Goal: Task Accomplishment & Management: Use online tool/utility

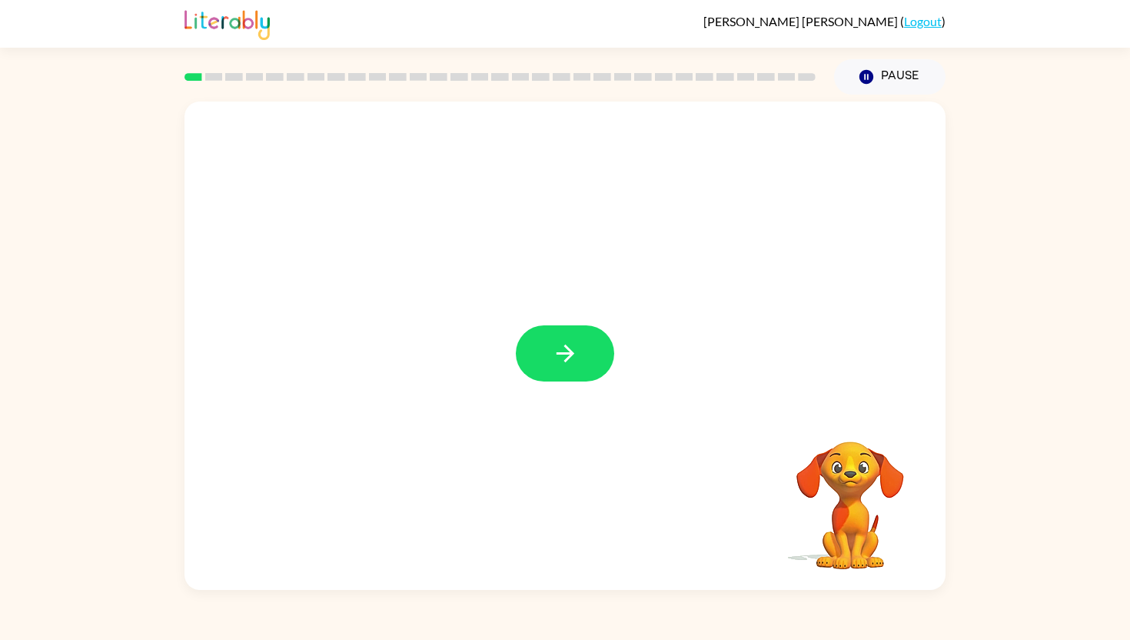
click at [618, 352] on div at bounding box center [565, 345] width 761 height 488
click at [583, 354] on button "button" at bounding box center [565, 353] width 98 height 56
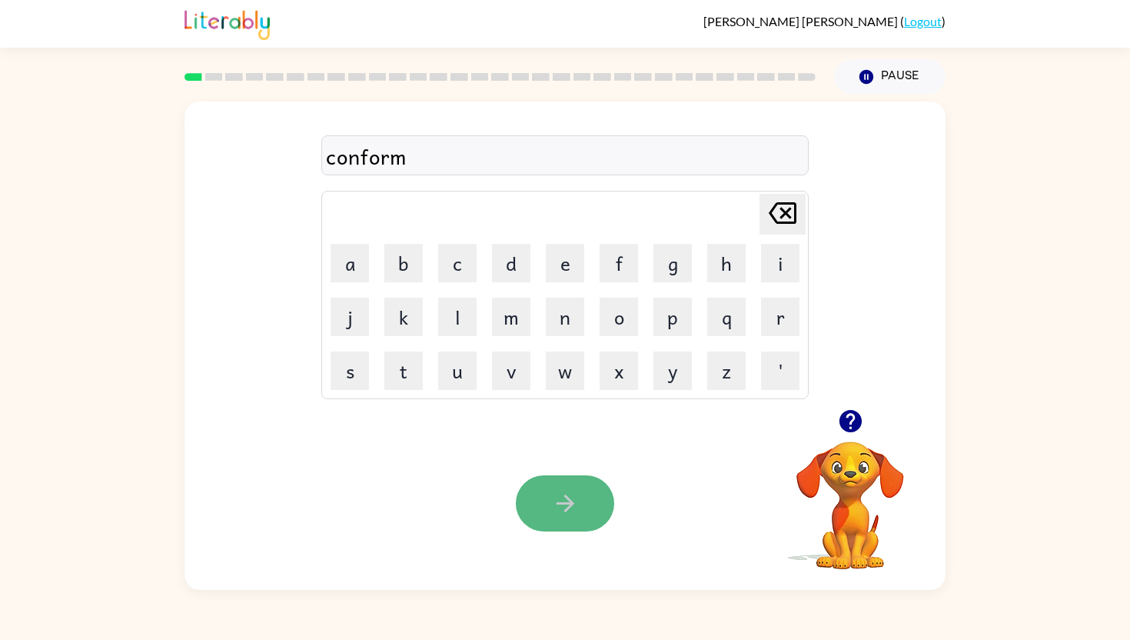
click at [541, 511] on button "button" at bounding box center [565, 503] width 98 height 56
click at [576, 501] on icon "button" at bounding box center [565, 503] width 27 height 27
click at [557, 488] on button "button" at bounding box center [565, 503] width 98 height 56
click at [568, 506] on icon "button" at bounding box center [565, 503] width 18 height 18
click at [346, 152] on div "eunormas" at bounding box center [565, 156] width 478 height 32
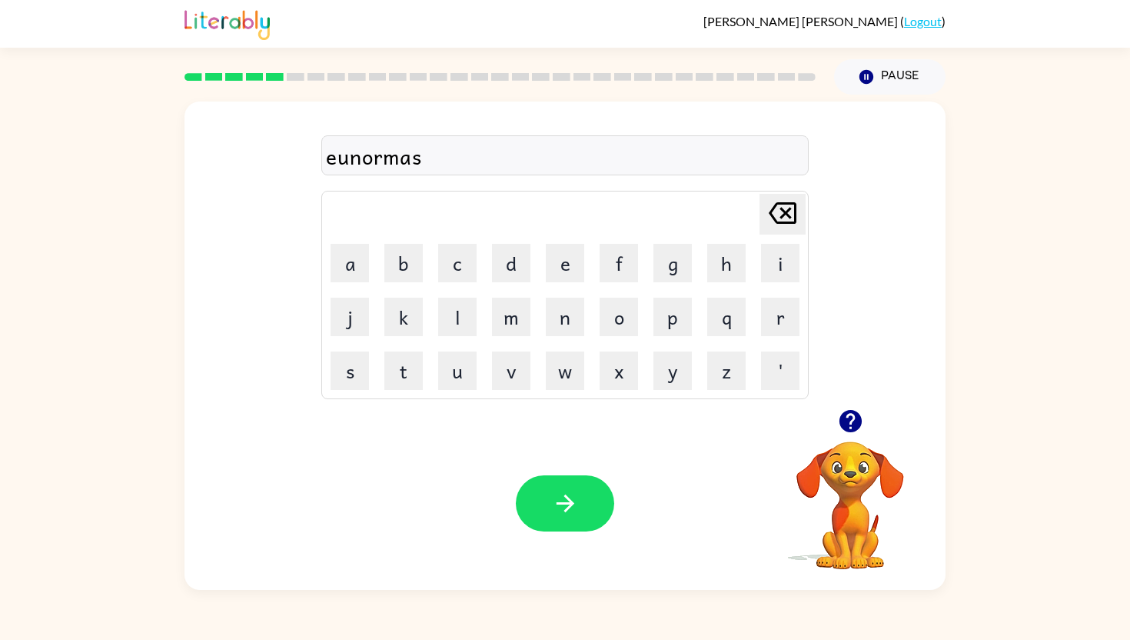
click at [351, 158] on div "eunormas" at bounding box center [565, 156] width 478 height 32
click at [351, 165] on div "eunormas" at bounding box center [565, 156] width 478 height 32
drag, startPoint x: 344, startPoint y: 158, endPoint x: 321, endPoint y: 158, distance: 22.3
click at [321, 158] on div "eunormas" at bounding box center [564, 155] width 487 height 40
click at [554, 483] on button "button" at bounding box center [565, 503] width 98 height 56
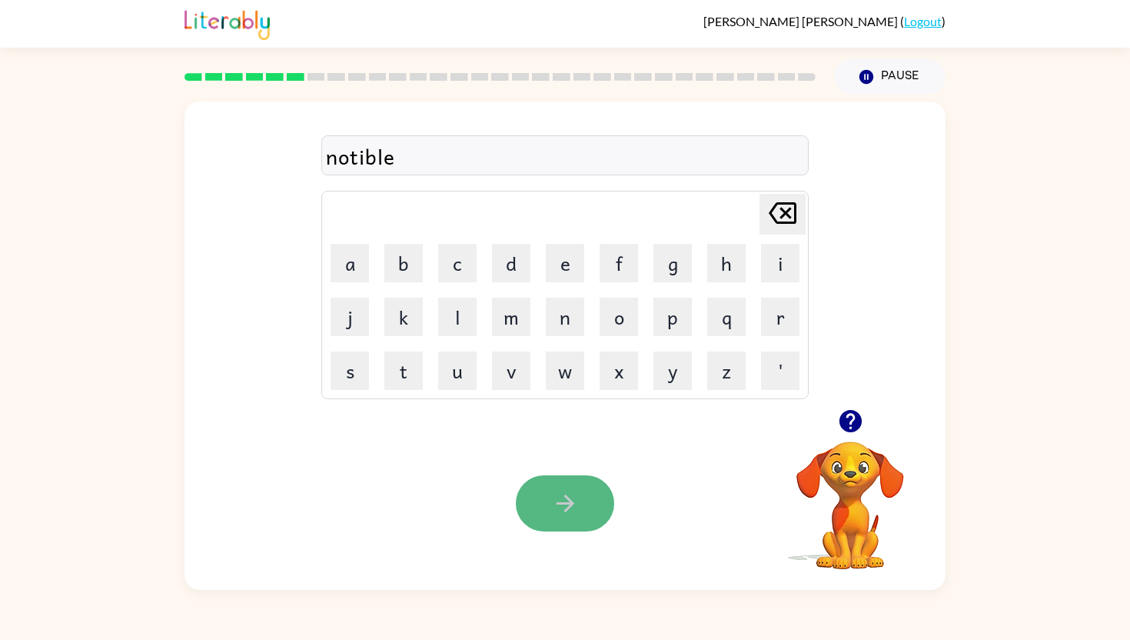
click at [543, 487] on button "button" at bounding box center [565, 503] width 98 height 56
click at [567, 501] on icon "button" at bounding box center [565, 503] width 27 height 27
click at [563, 500] on icon "button" at bounding box center [565, 503] width 27 height 27
click at [571, 494] on icon "button" at bounding box center [565, 503] width 27 height 27
click at [588, 507] on button "button" at bounding box center [565, 503] width 98 height 56
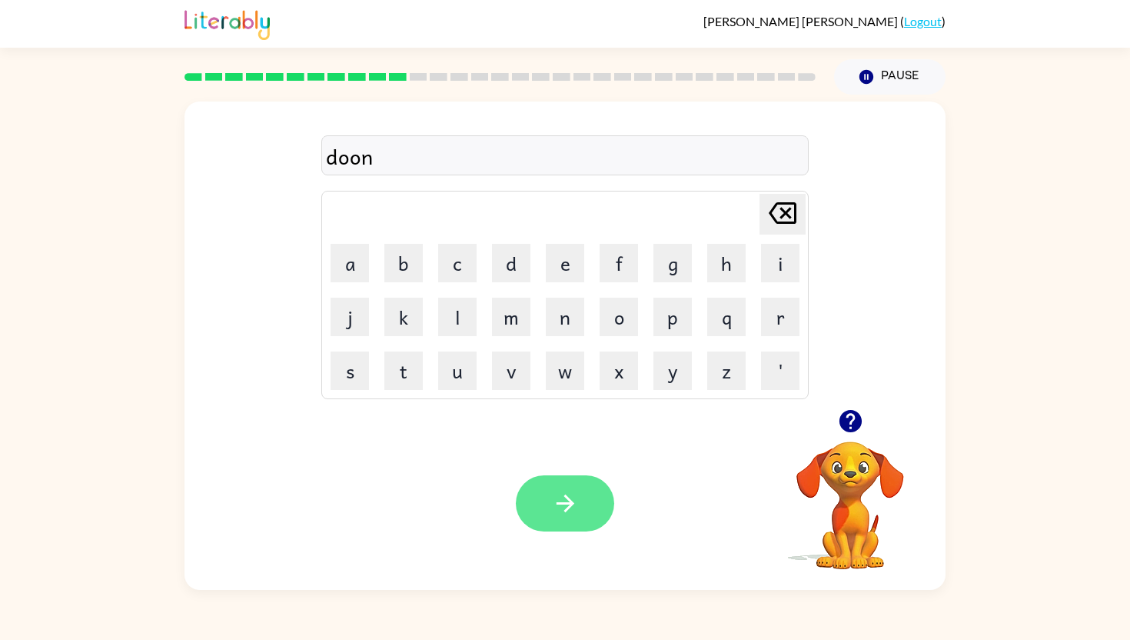
click at [546, 497] on button "button" at bounding box center [565, 503] width 98 height 56
click at [571, 499] on icon "button" at bounding box center [565, 503] width 27 height 27
click at [563, 514] on icon "button" at bounding box center [565, 503] width 27 height 27
click at [571, 511] on icon "button" at bounding box center [565, 503] width 27 height 27
click at [557, 507] on icon "button" at bounding box center [565, 503] width 27 height 27
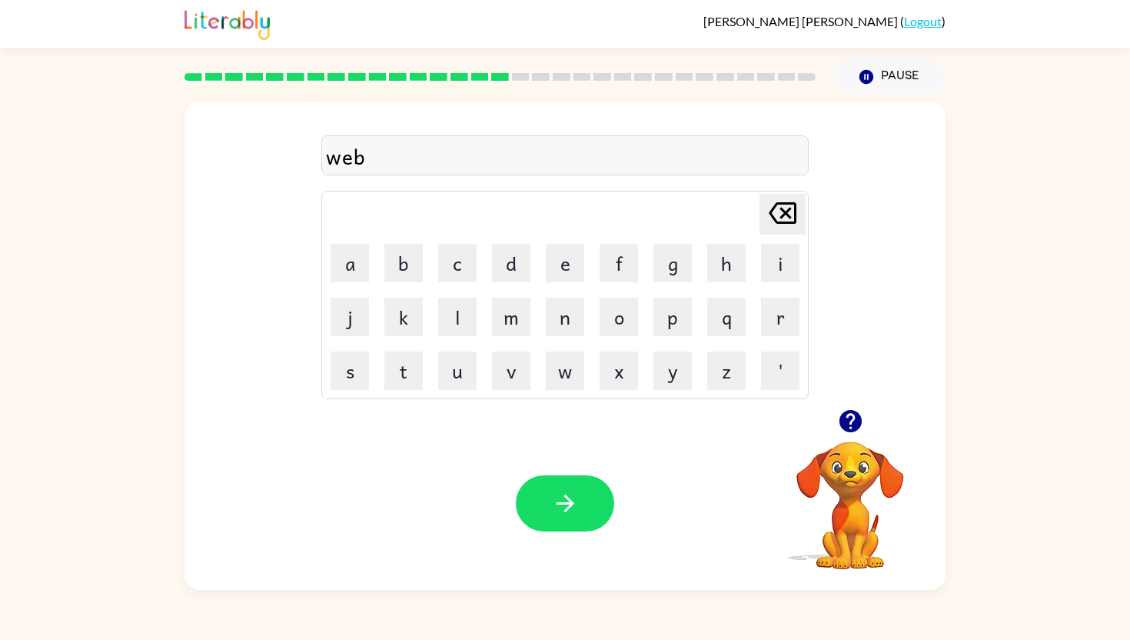
click at [560, 515] on icon "button" at bounding box center [565, 503] width 27 height 27
click at [594, 501] on button "button" at bounding box center [565, 503] width 98 height 56
click at [561, 494] on icon "button" at bounding box center [565, 503] width 27 height 27
click at [580, 484] on button "button" at bounding box center [565, 503] width 98 height 56
click at [590, 504] on button "button" at bounding box center [565, 503] width 98 height 56
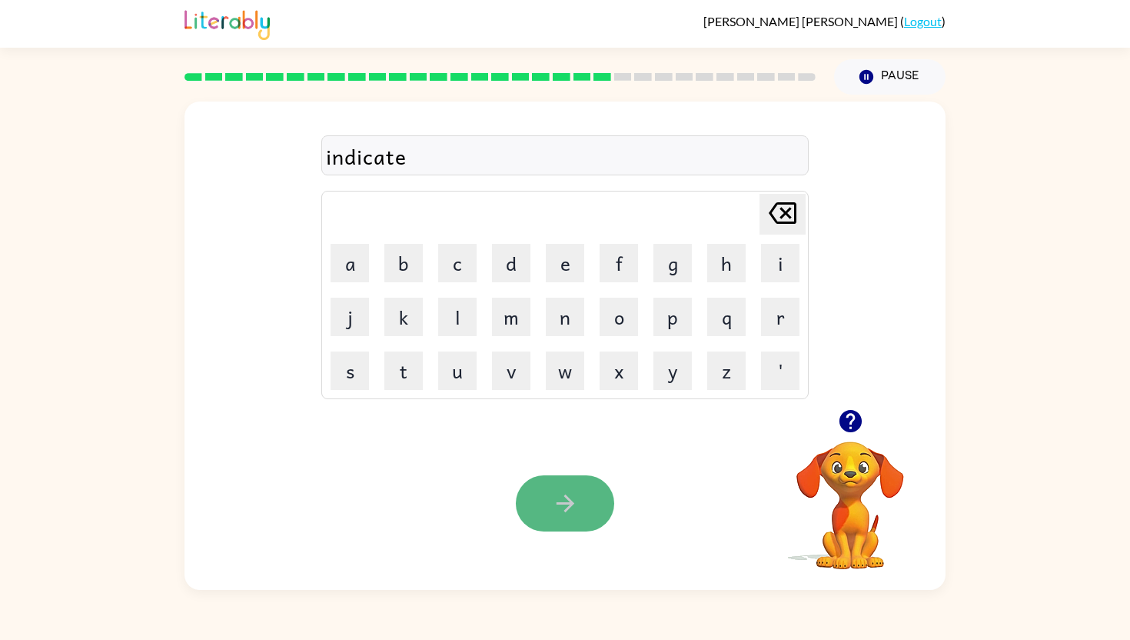
click at [544, 504] on button "button" at bounding box center [565, 503] width 98 height 56
click at [554, 500] on icon "button" at bounding box center [565, 503] width 27 height 27
click at [586, 509] on button "button" at bounding box center [565, 503] width 98 height 56
click at [548, 507] on button "button" at bounding box center [565, 503] width 98 height 56
click at [564, 517] on button "button" at bounding box center [565, 503] width 98 height 56
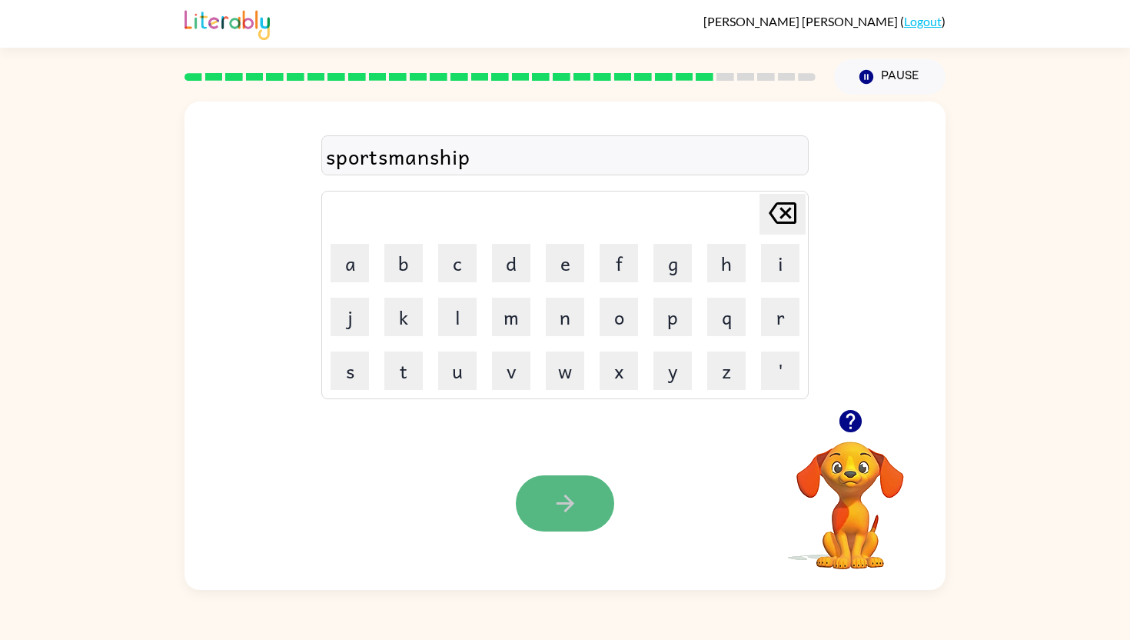
click at [577, 495] on icon "button" at bounding box center [565, 503] width 27 height 27
click at [571, 511] on icon "button" at bounding box center [565, 503] width 27 height 27
click at [569, 517] on button "button" at bounding box center [565, 503] width 98 height 56
click at [364, 165] on div "graandmother" at bounding box center [565, 156] width 478 height 32
click at [370, 151] on div "graandmother" at bounding box center [565, 156] width 478 height 32
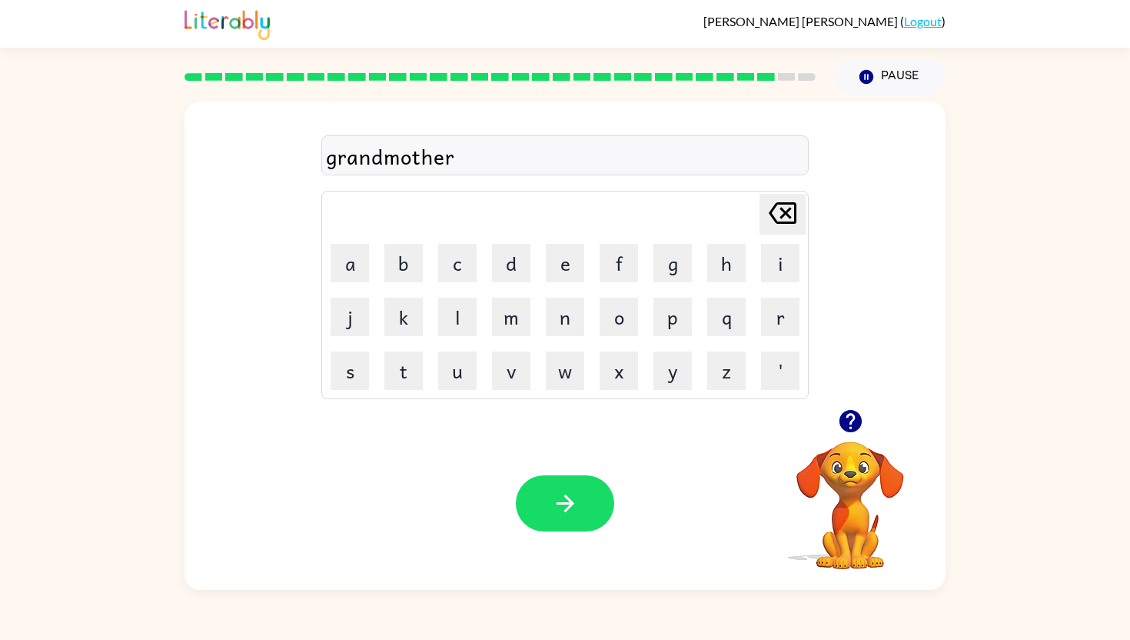
click at [544, 464] on div "Your browser must support playing .mp4 files to use Literably. Please try using…" at bounding box center [565, 503] width 761 height 173
click at [554, 492] on icon "button" at bounding box center [565, 503] width 27 height 27
click at [567, 505] on icon "button" at bounding box center [565, 503] width 27 height 27
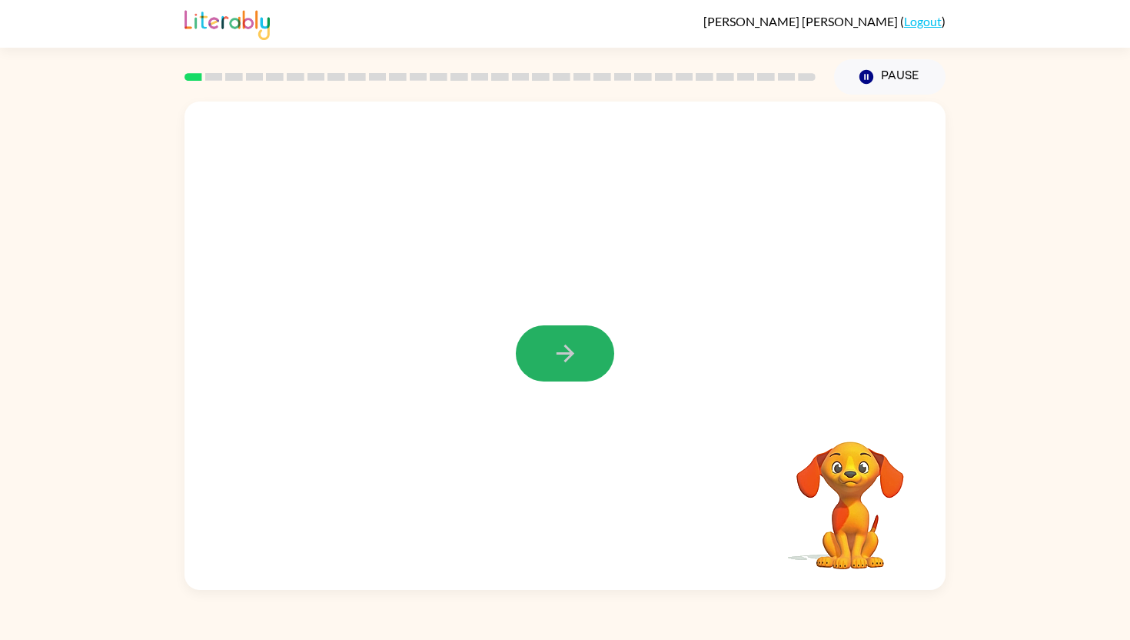
click at [550, 353] on button "button" at bounding box center [565, 353] width 98 height 56
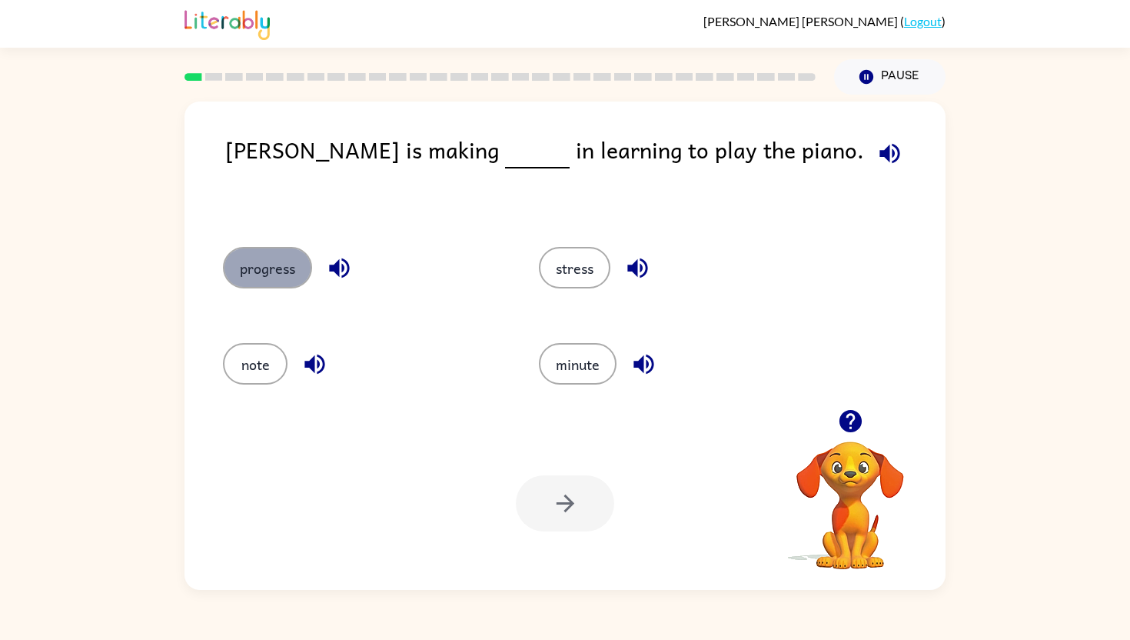
click at [290, 265] on button "progress" at bounding box center [267, 268] width 89 height 42
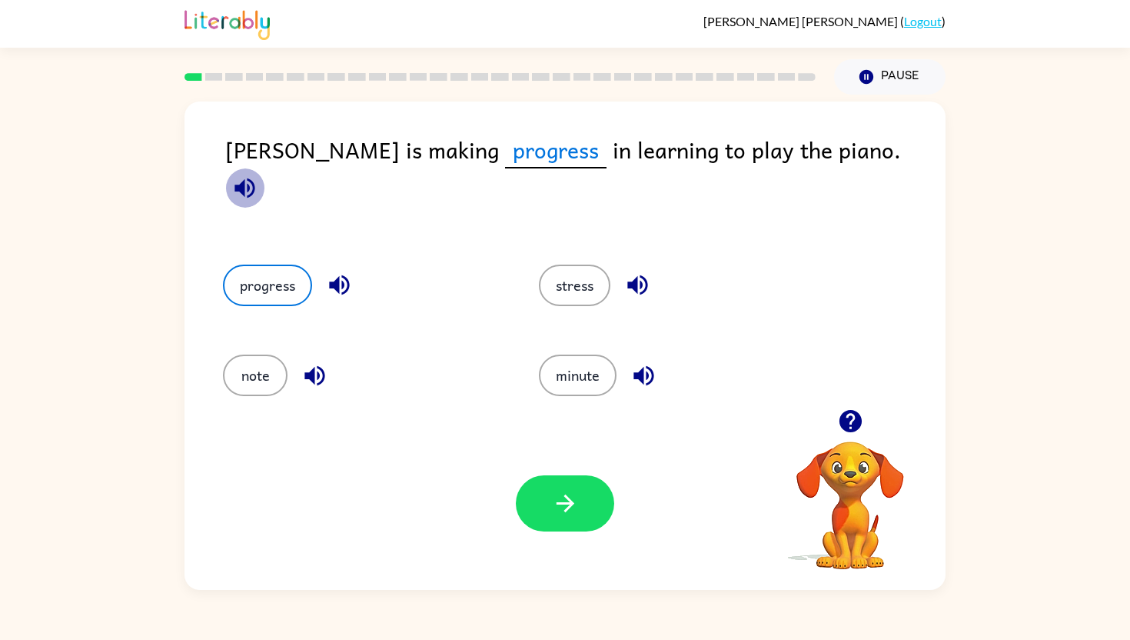
click at [255, 178] on icon "button" at bounding box center [245, 188] width 20 height 20
click at [565, 498] on icon "button" at bounding box center [565, 503] width 27 height 27
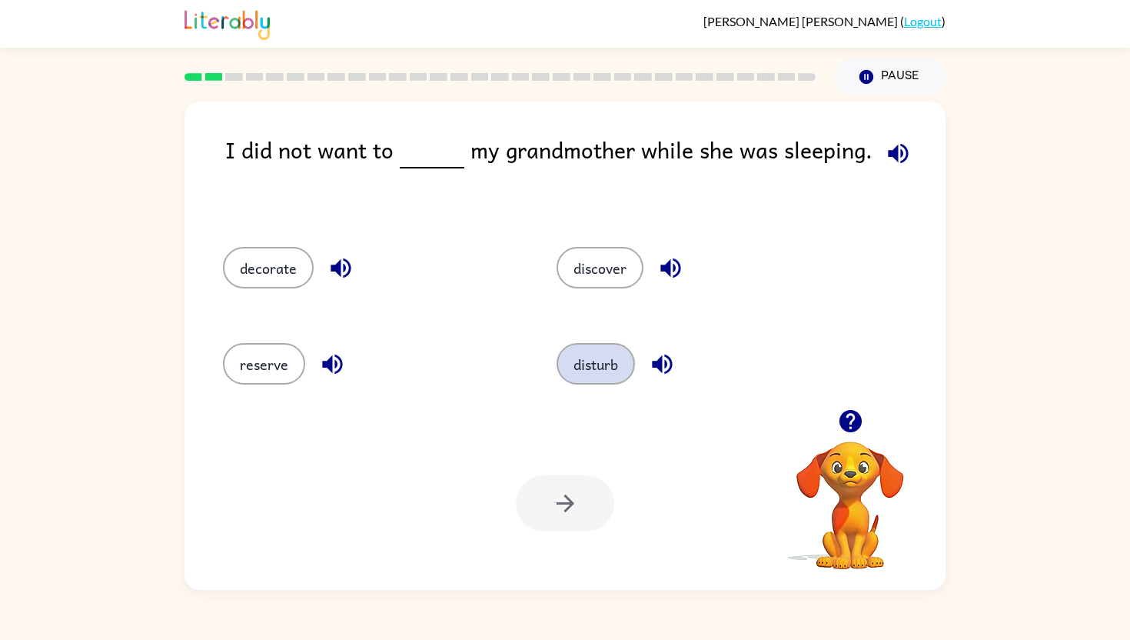
click at [617, 355] on button "disturb" at bounding box center [596, 364] width 78 height 42
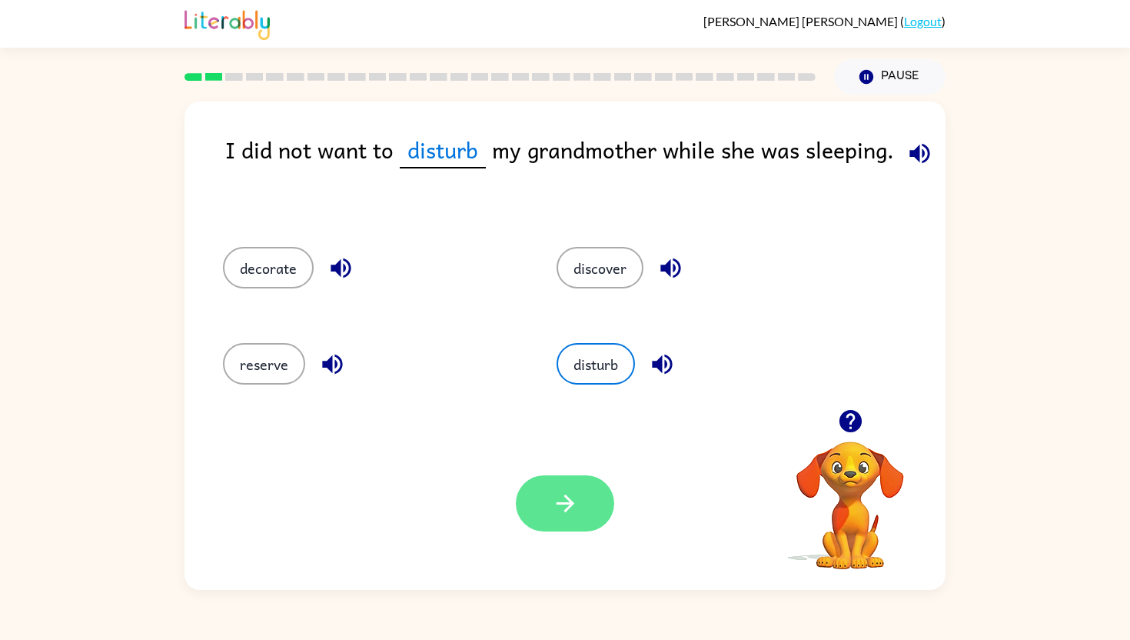
click at [572, 520] on button "button" at bounding box center [565, 503] width 98 height 56
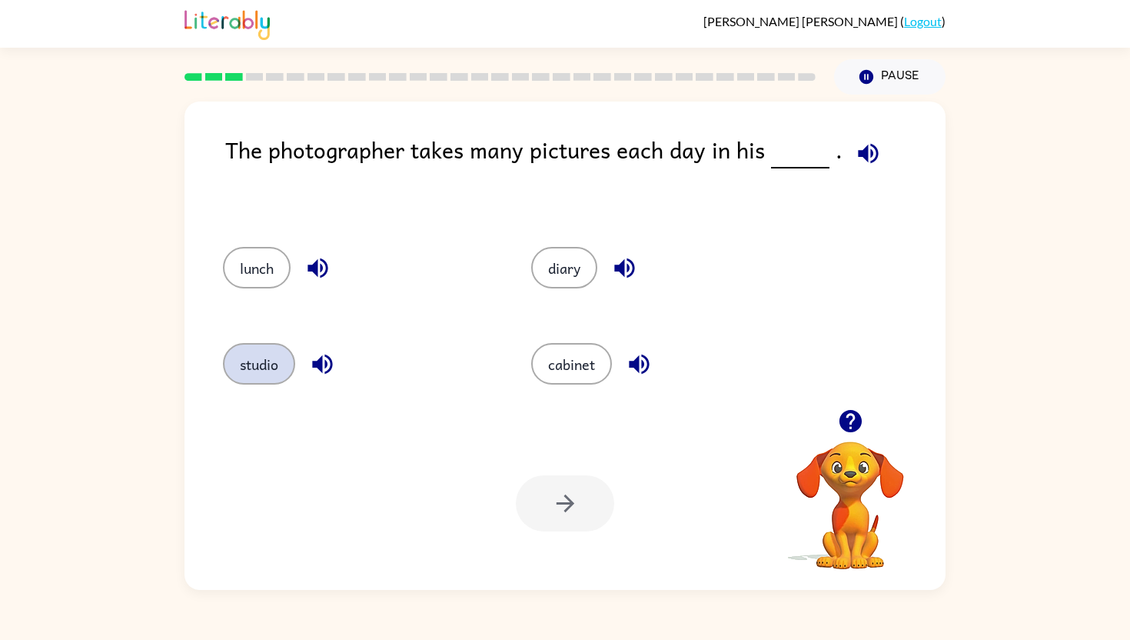
click at [277, 358] on button "studio" at bounding box center [259, 364] width 72 height 42
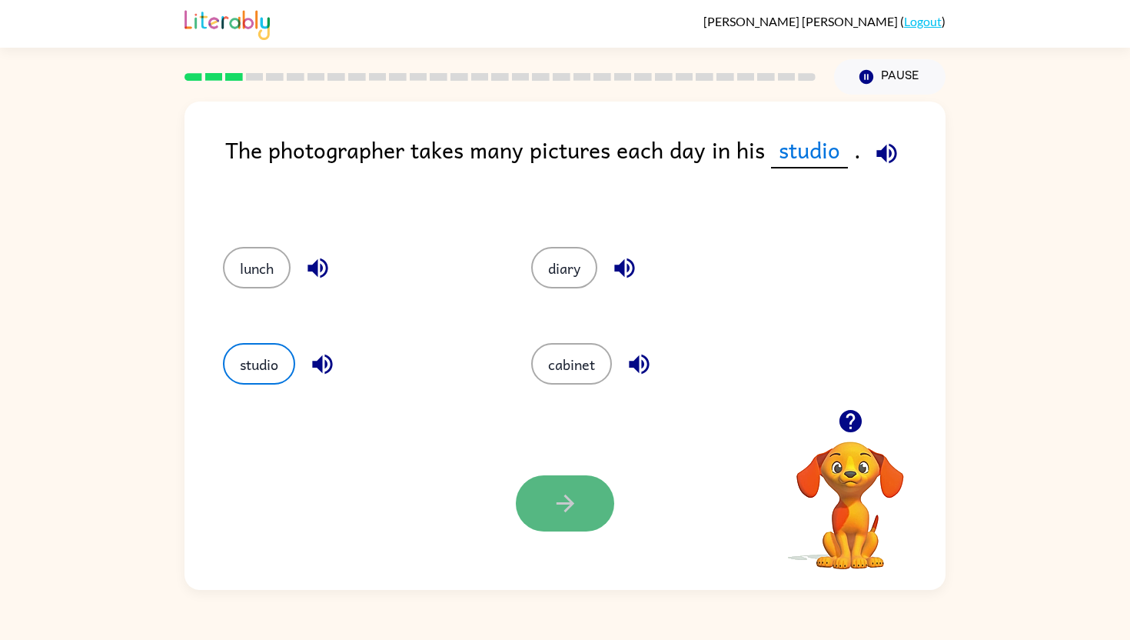
click at [542, 496] on button "button" at bounding box center [565, 503] width 98 height 56
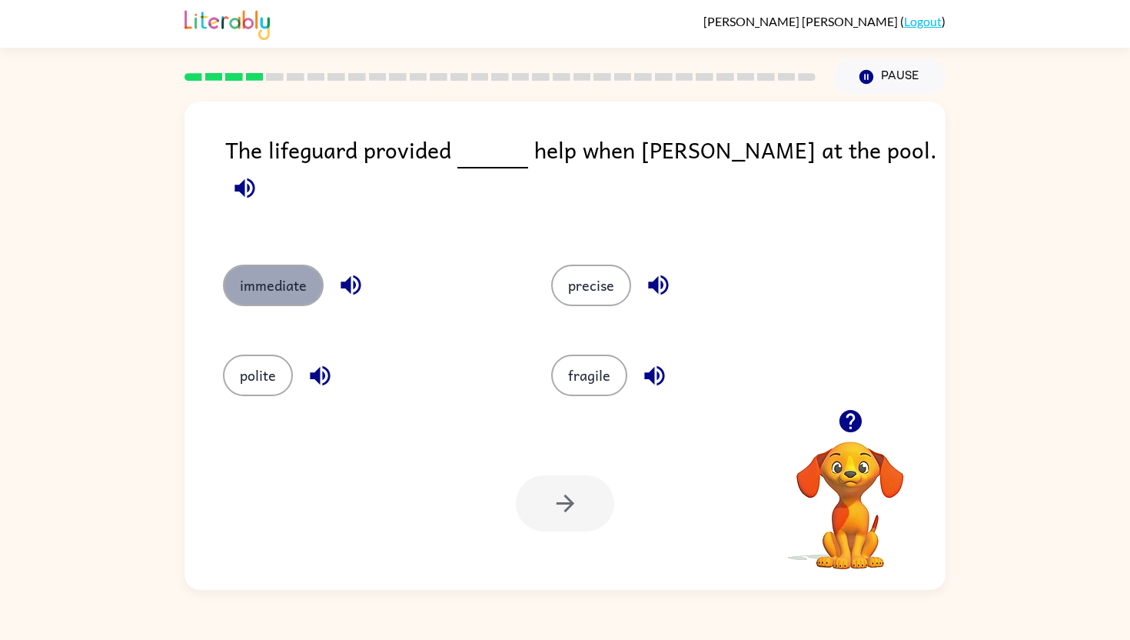
click at [281, 275] on button "immediate" at bounding box center [273, 286] width 101 height 42
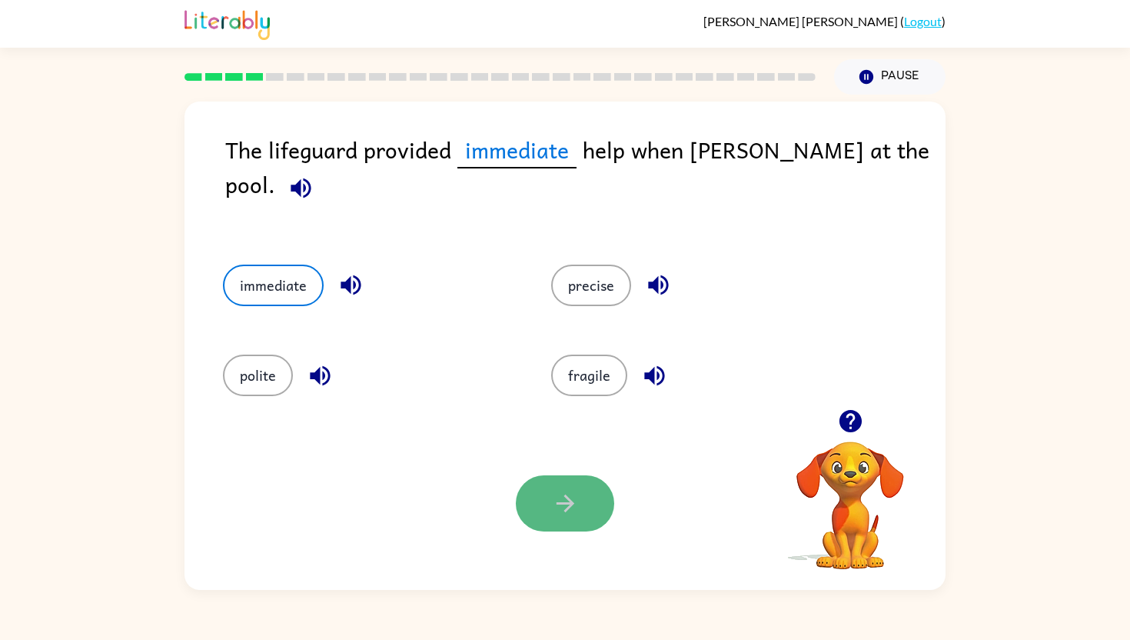
click at [596, 520] on button "button" at bounding box center [565, 503] width 98 height 56
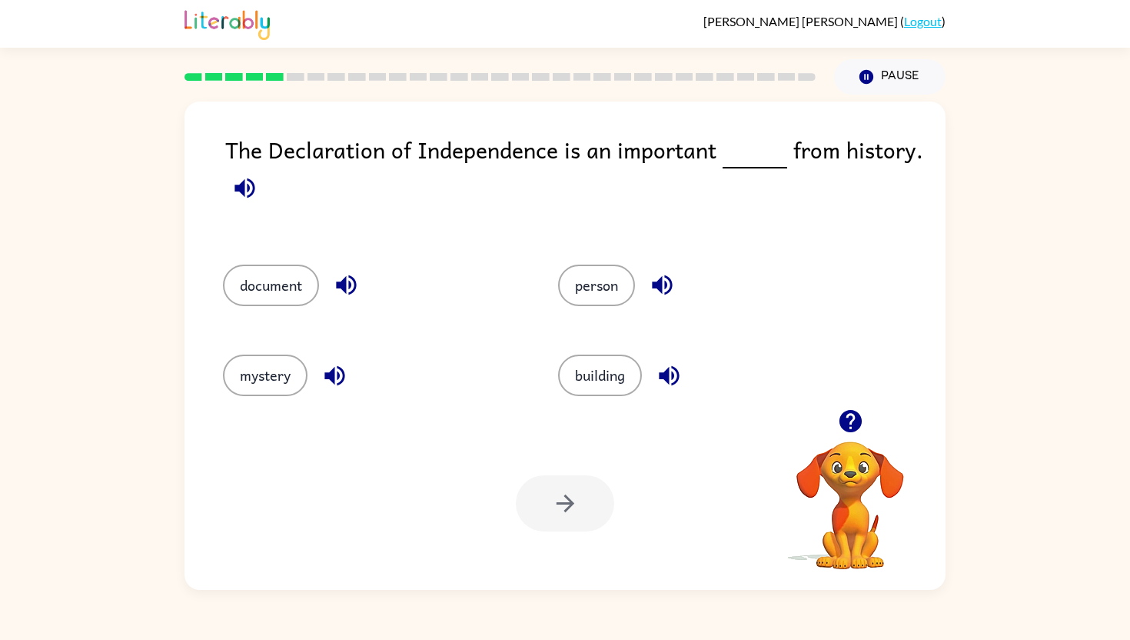
click at [294, 261] on div "document" at bounding box center [361, 280] width 335 height 90
click at [303, 291] on button "document" at bounding box center [271, 286] width 96 height 42
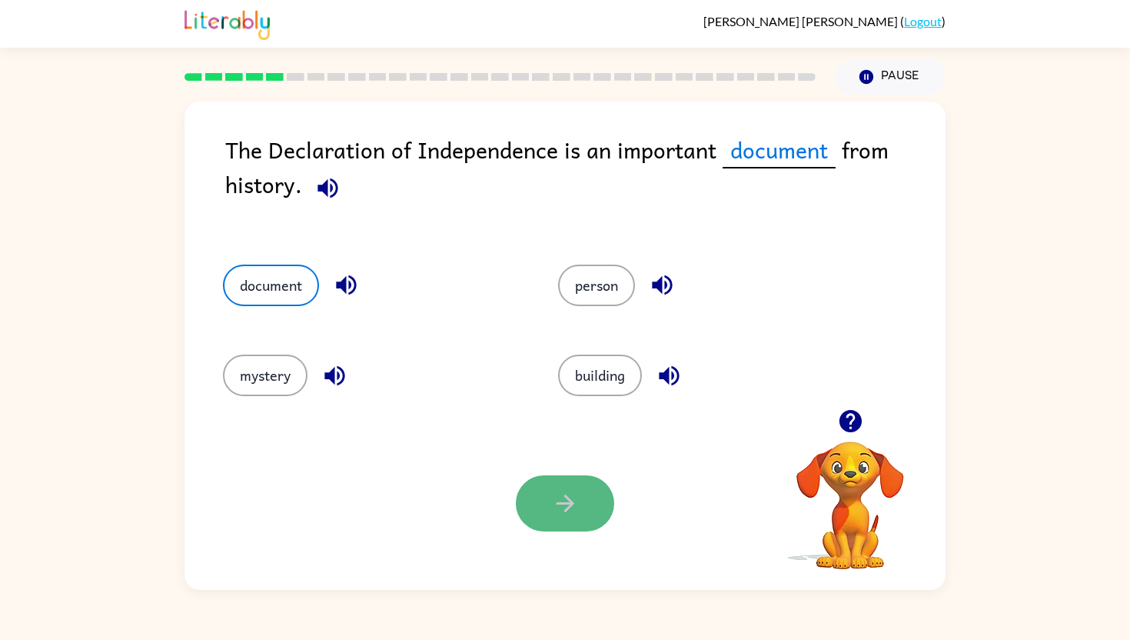
click at [571, 504] on icon "button" at bounding box center [565, 503] width 18 height 18
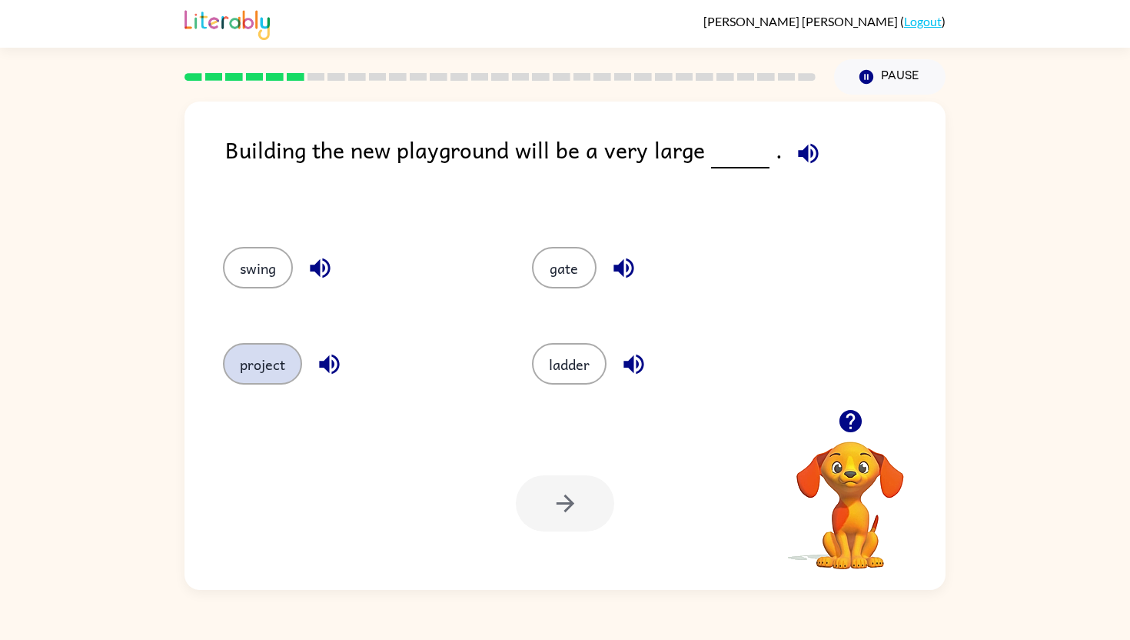
click at [260, 359] on button "project" at bounding box center [262, 364] width 79 height 42
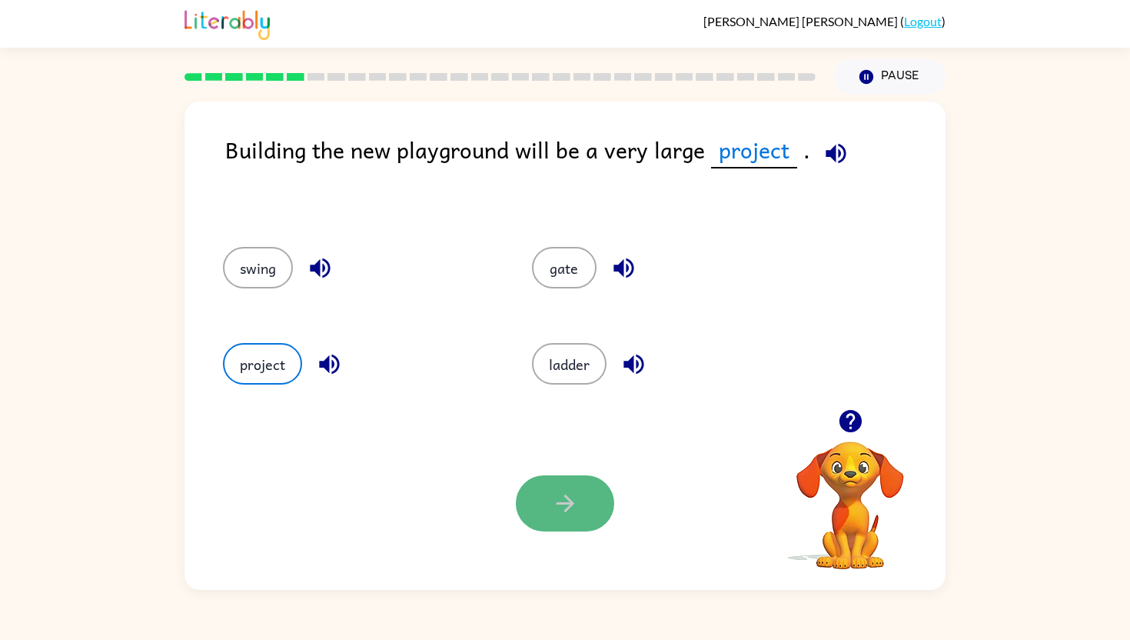
click at [554, 495] on icon "button" at bounding box center [565, 503] width 27 height 27
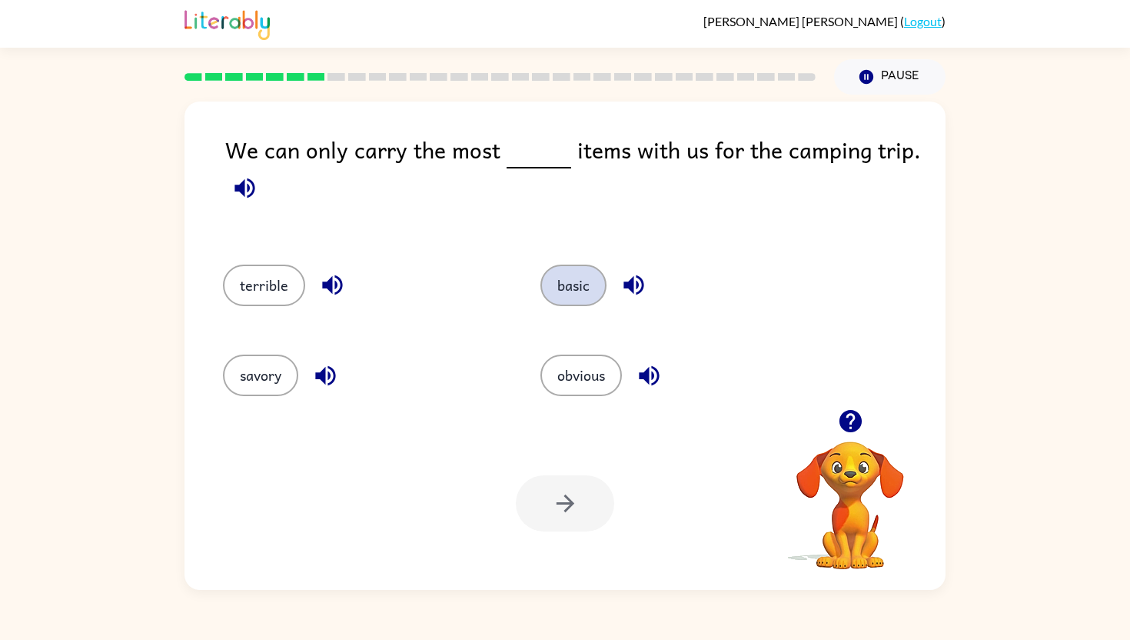
click at [580, 279] on button "basic" at bounding box center [574, 286] width 66 height 42
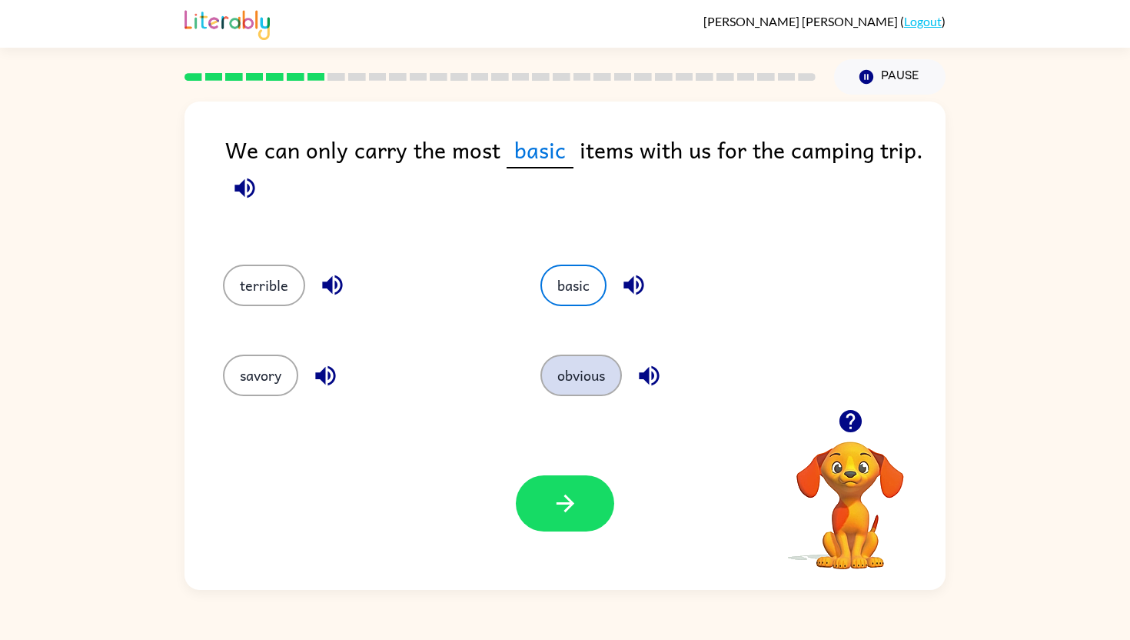
click at [588, 363] on button "obvious" at bounding box center [582, 375] width 82 height 42
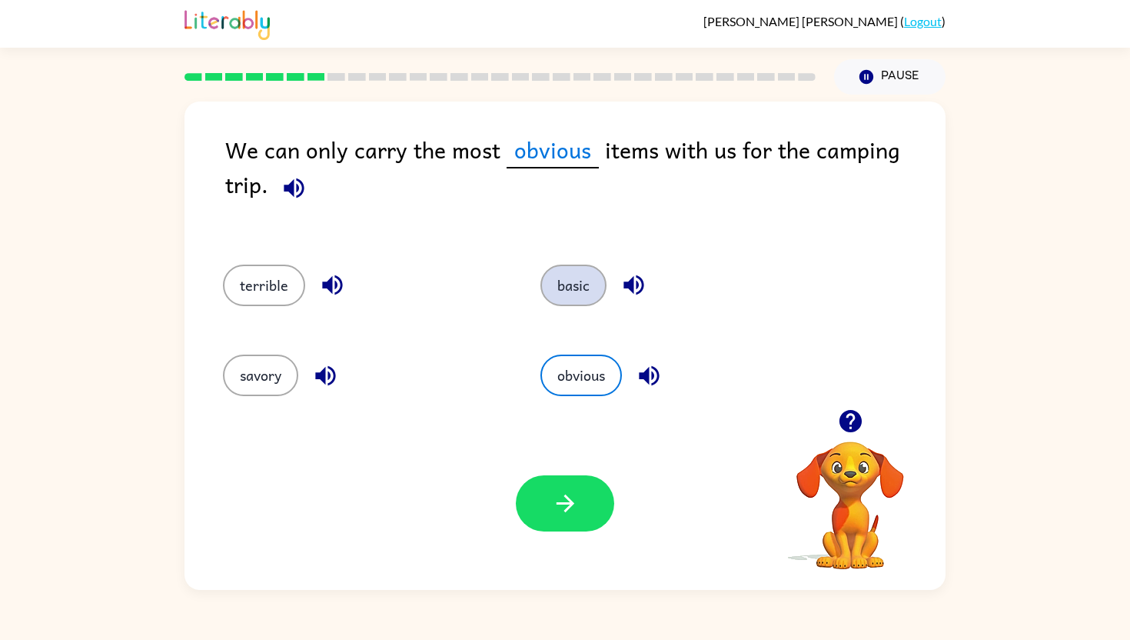
click at [595, 298] on button "basic" at bounding box center [574, 286] width 66 height 42
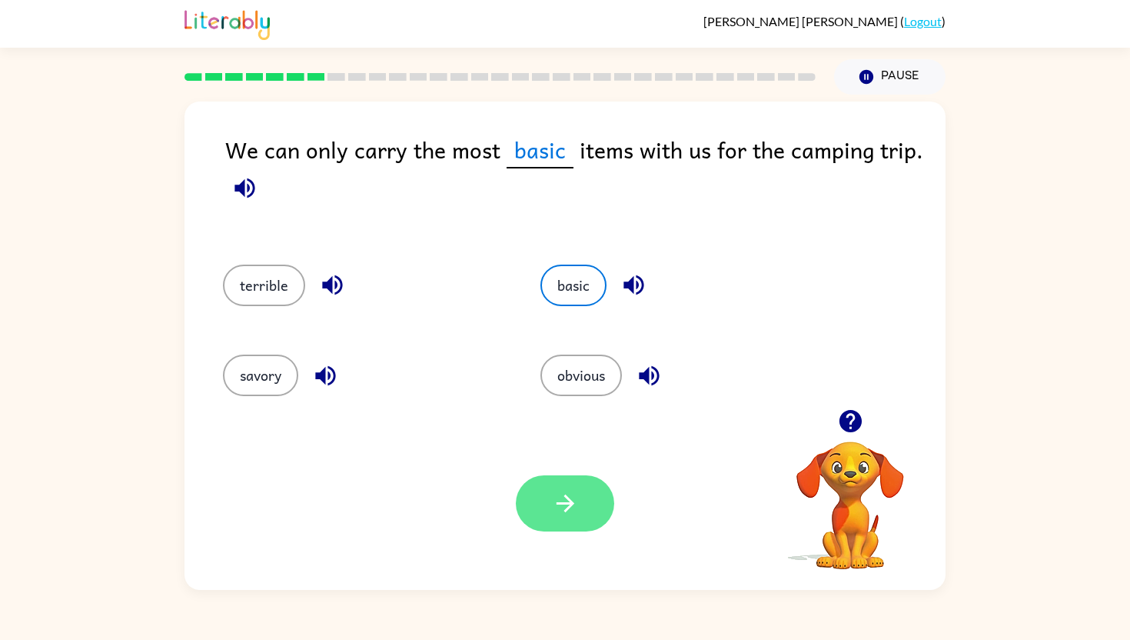
click at [566, 491] on icon "button" at bounding box center [565, 503] width 27 height 27
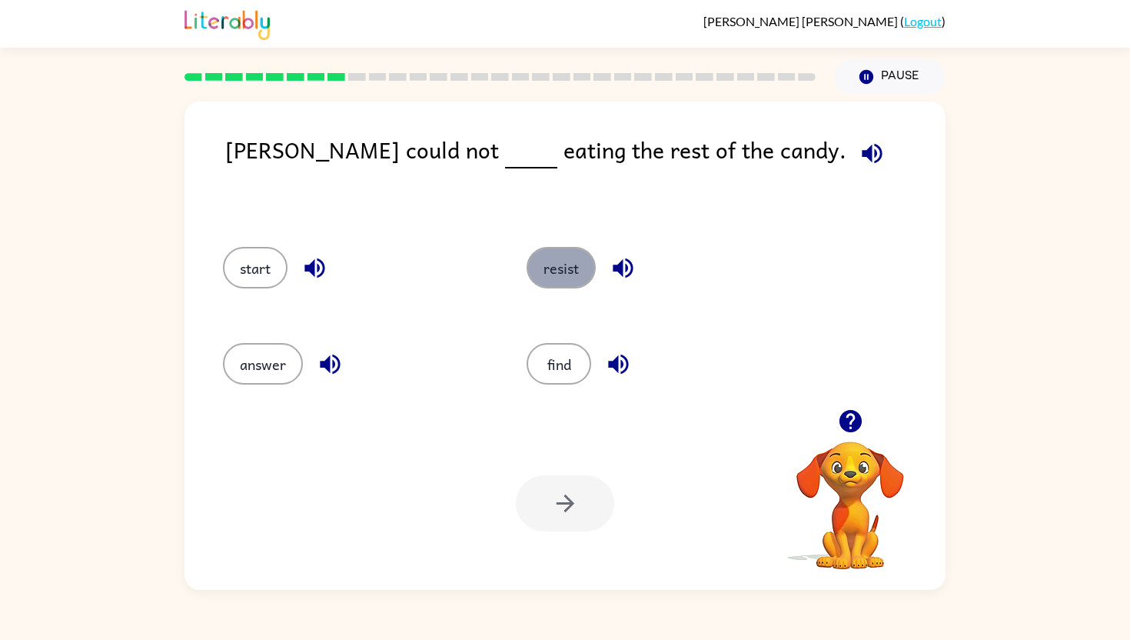
click at [537, 261] on button "resist" at bounding box center [561, 268] width 69 height 42
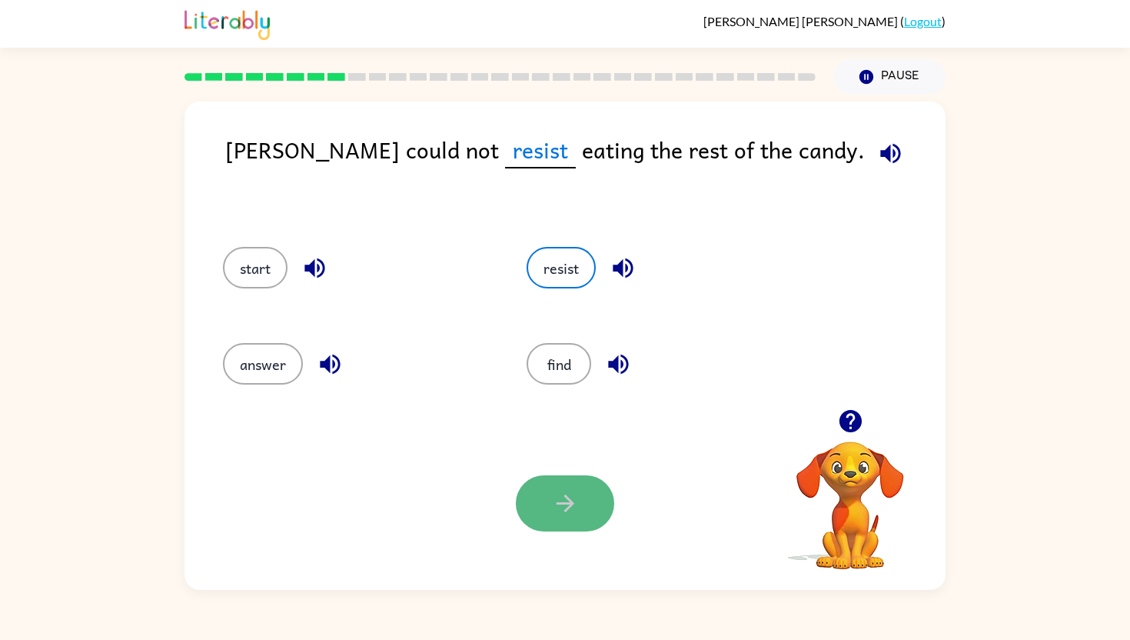
click at [581, 502] on button "button" at bounding box center [565, 503] width 98 height 56
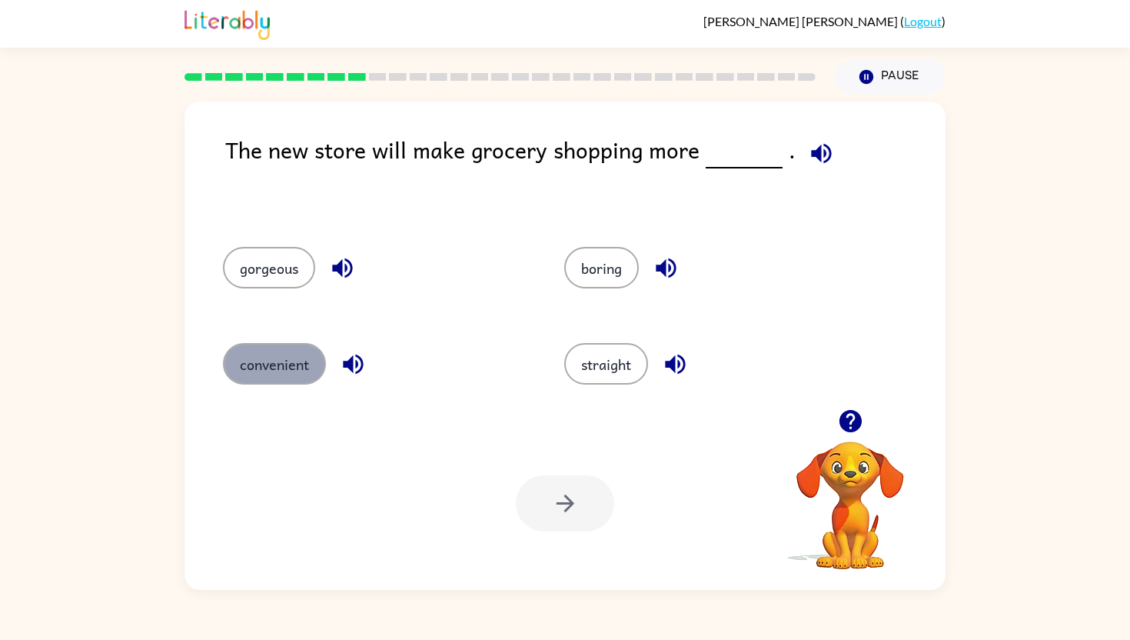
click at [286, 361] on button "convenient" at bounding box center [274, 364] width 103 height 42
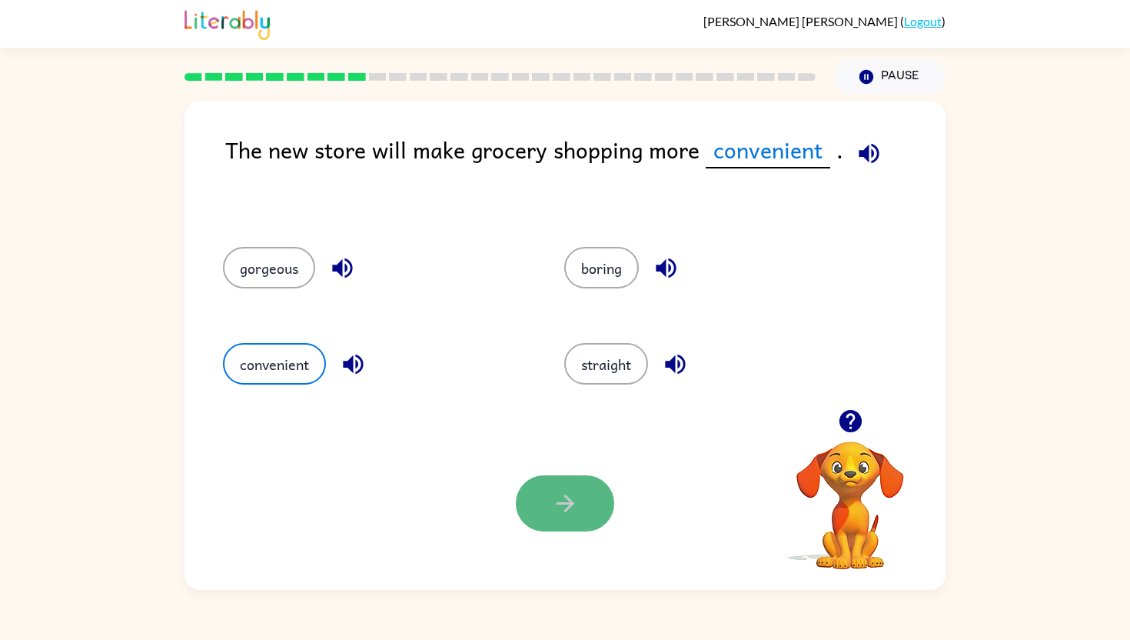
click at [584, 509] on button "button" at bounding box center [565, 503] width 98 height 56
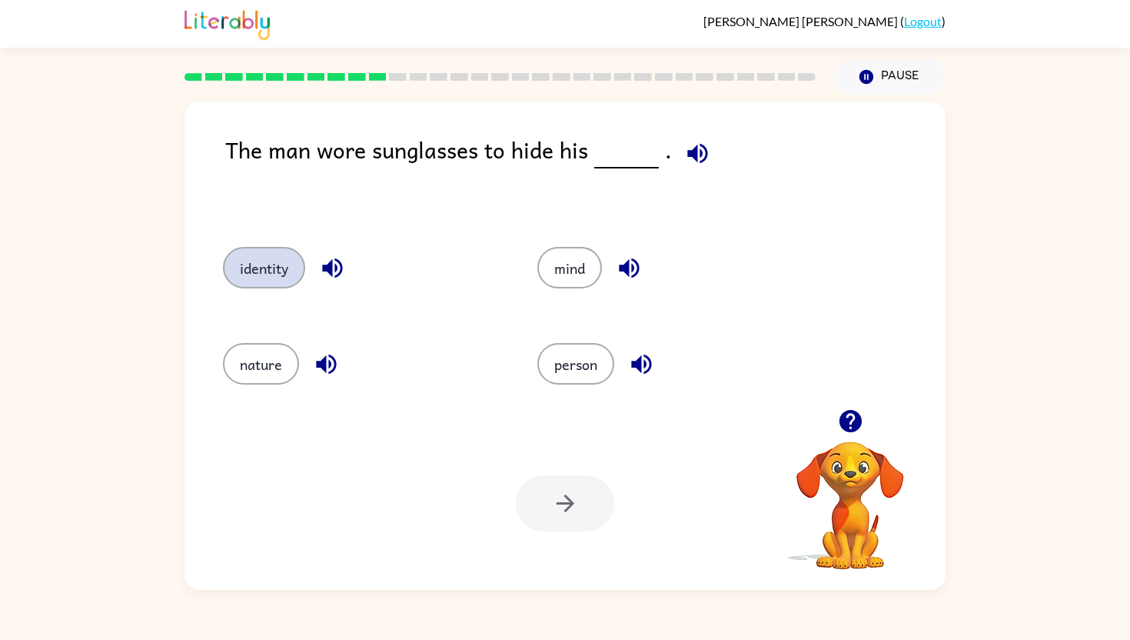
click at [236, 265] on button "identity" at bounding box center [264, 268] width 82 height 42
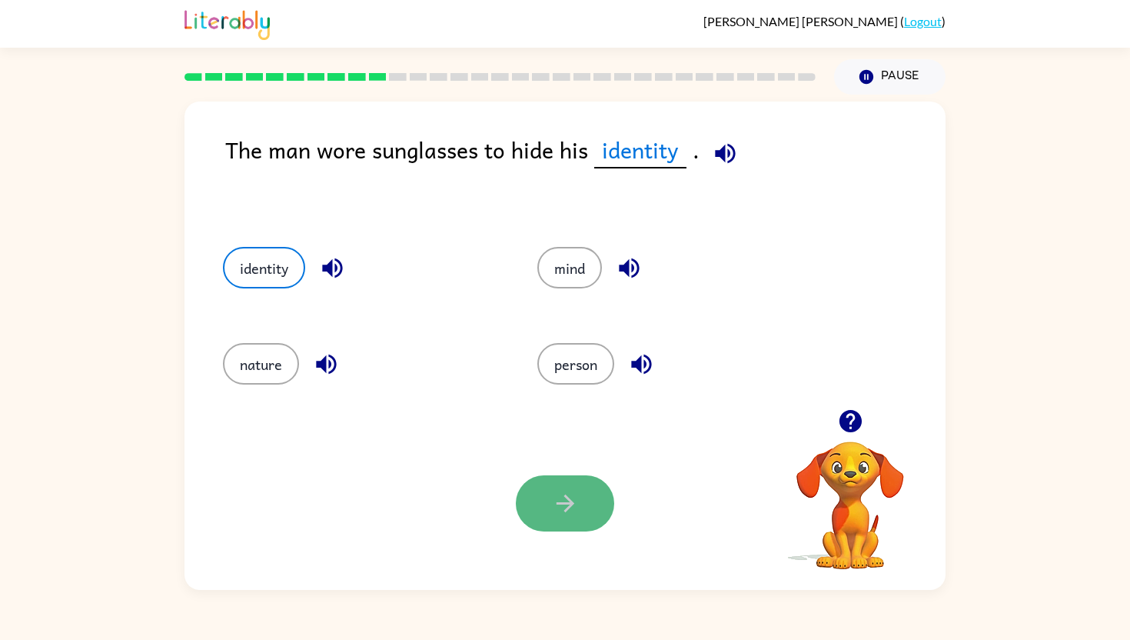
click at [565, 498] on icon "button" at bounding box center [565, 503] width 27 height 27
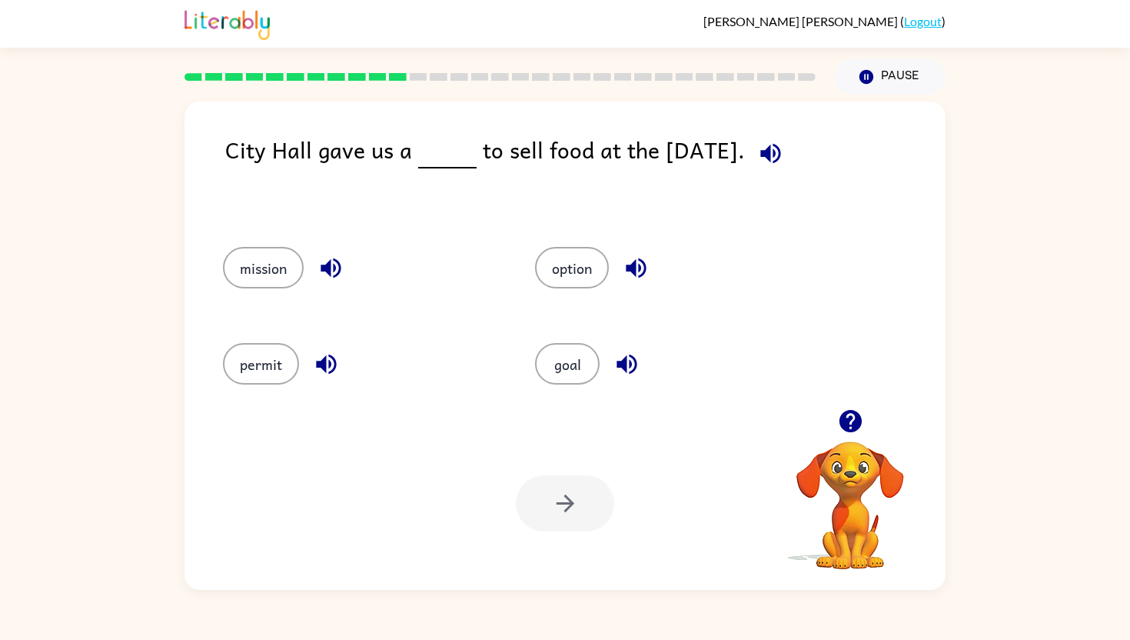
click at [561, 387] on div "goal" at bounding box center [662, 362] width 312 height 96
click at [564, 365] on button "goal" at bounding box center [567, 364] width 65 height 42
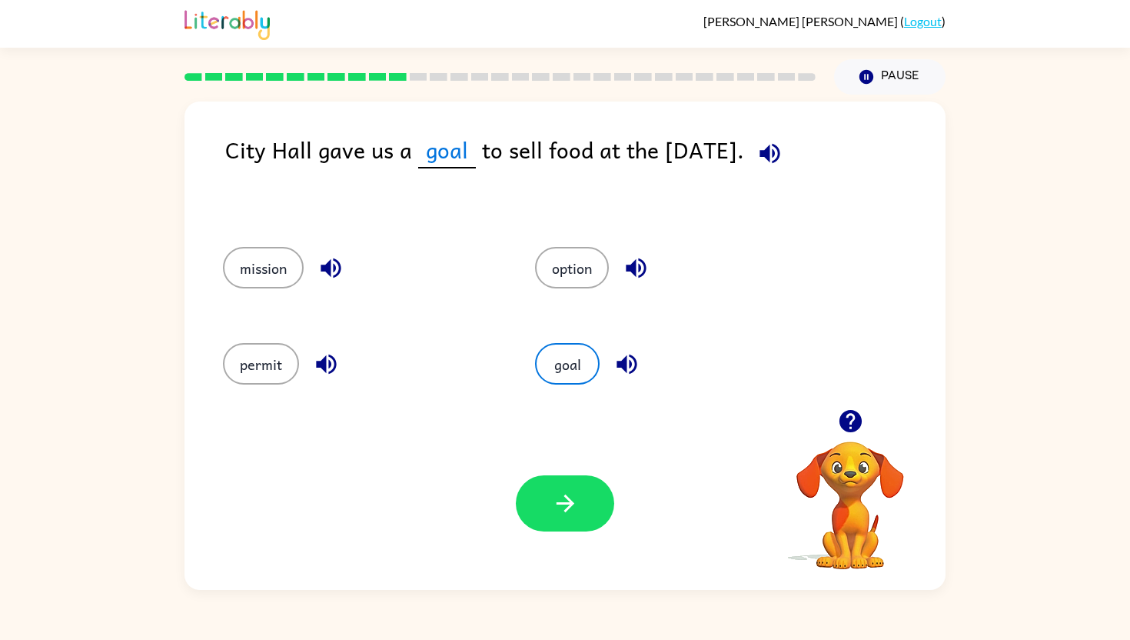
click at [564, 296] on div "option" at bounding box center [662, 266] width 312 height 96
click at [562, 278] on button "option" at bounding box center [572, 268] width 74 height 42
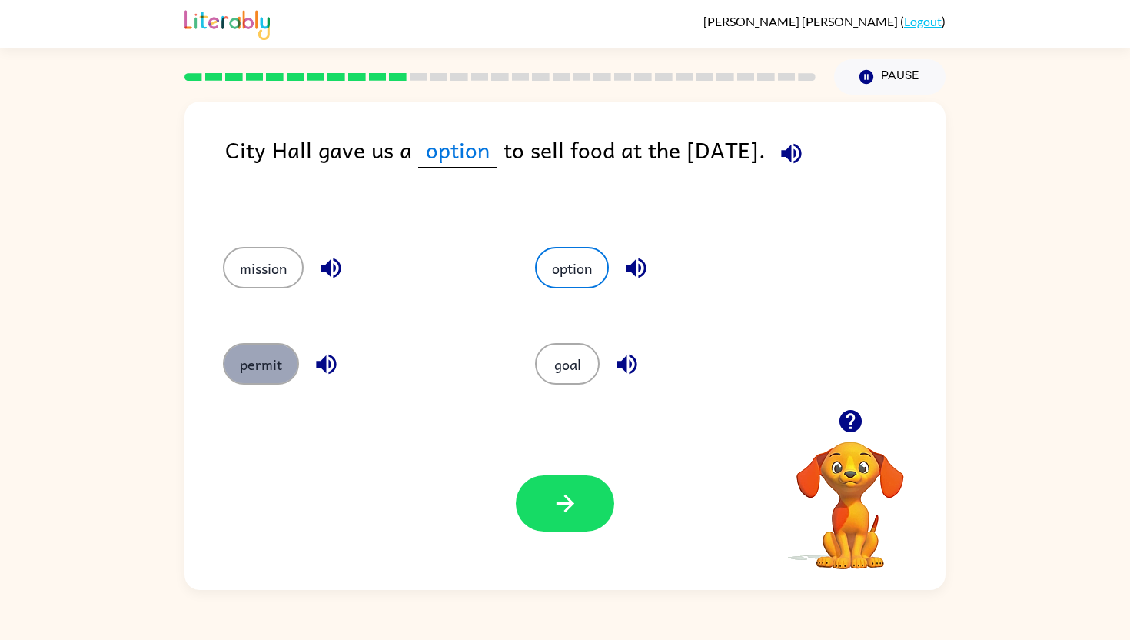
click at [259, 364] on button "permit" at bounding box center [261, 364] width 76 height 42
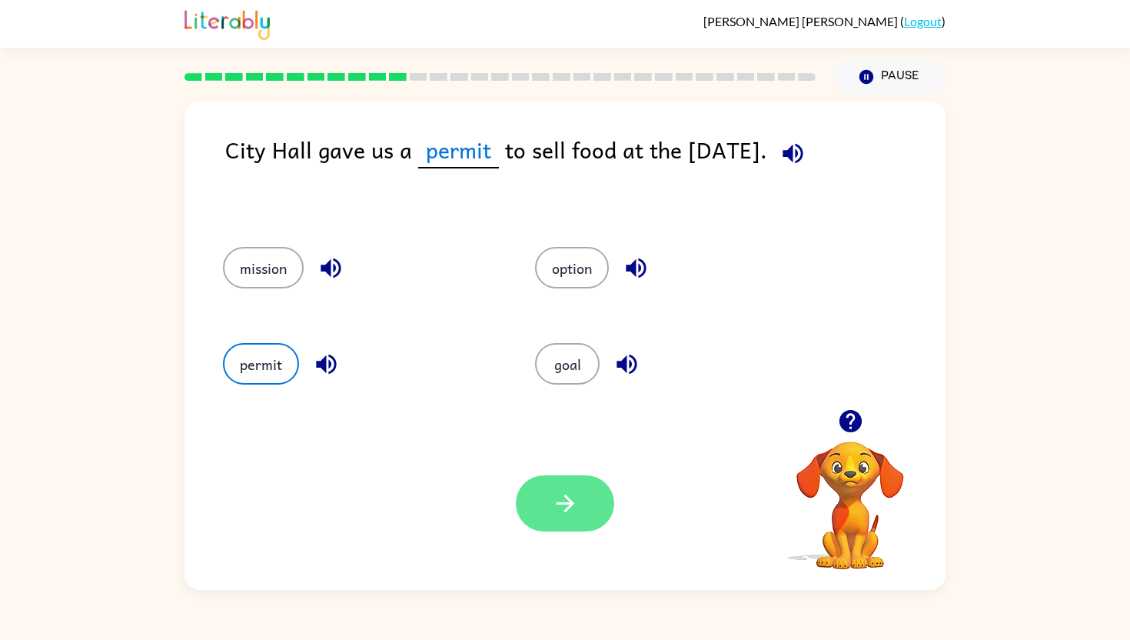
click at [576, 511] on icon "button" at bounding box center [565, 503] width 27 height 27
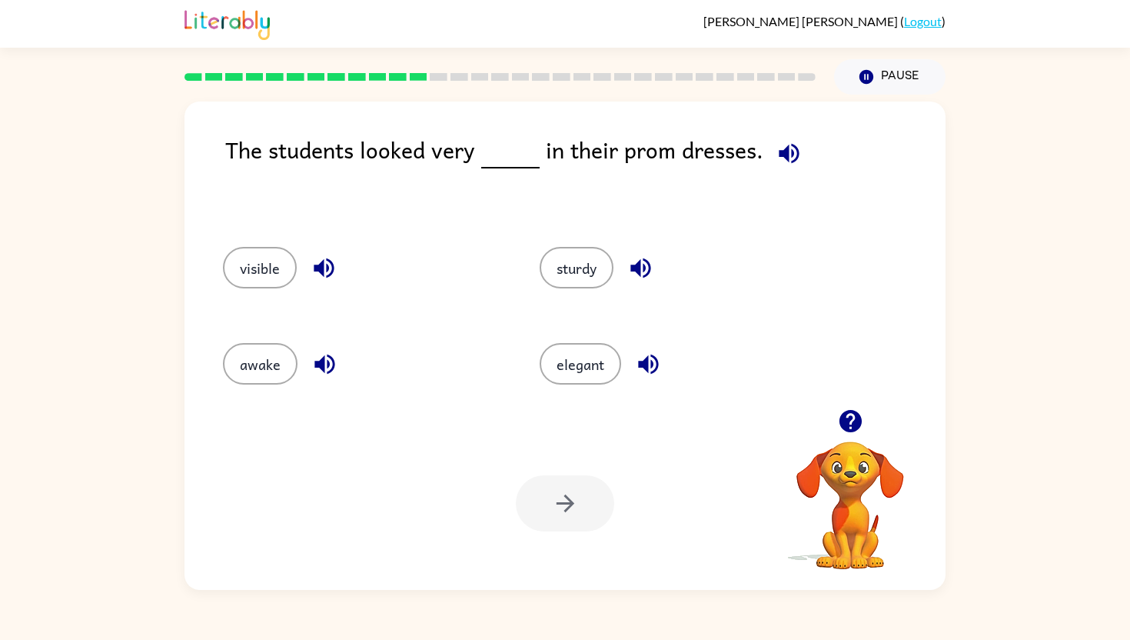
click at [567, 386] on div "elegant" at bounding box center [669, 362] width 317 height 96
click at [571, 370] on button "elegant" at bounding box center [581, 364] width 82 height 42
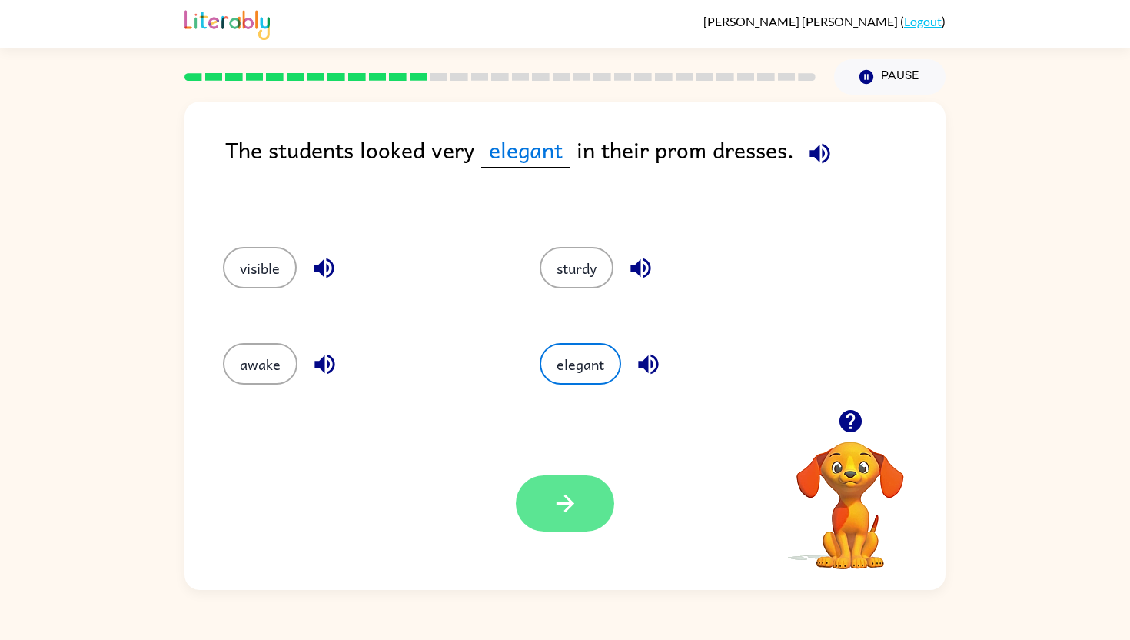
click at [564, 510] on icon "button" at bounding box center [565, 503] width 27 height 27
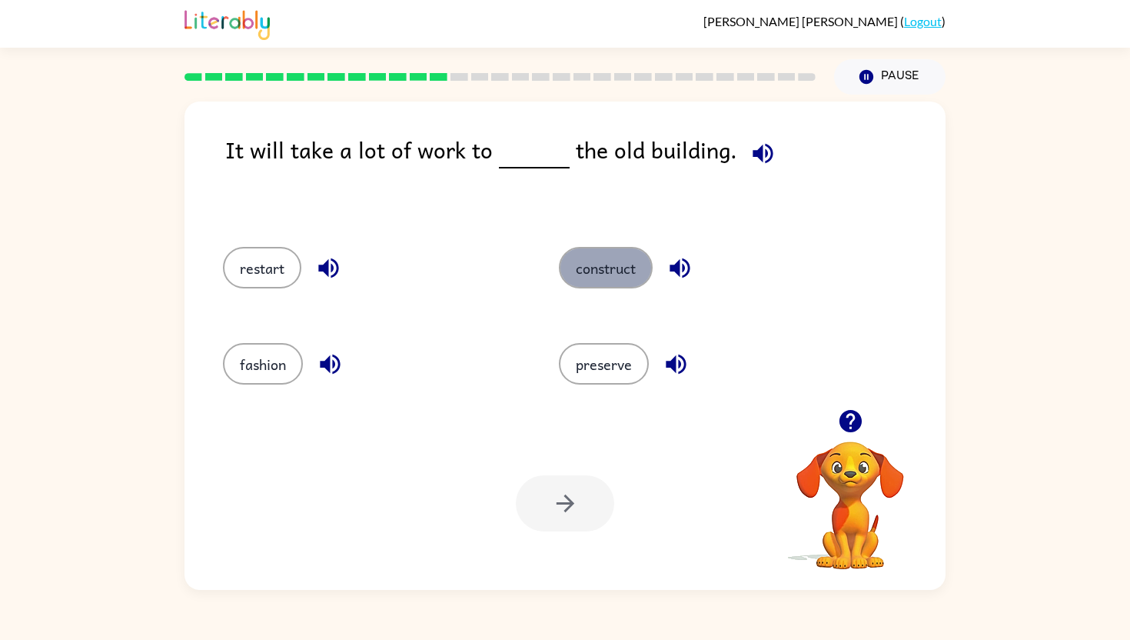
click at [616, 278] on button "construct" at bounding box center [606, 268] width 94 height 42
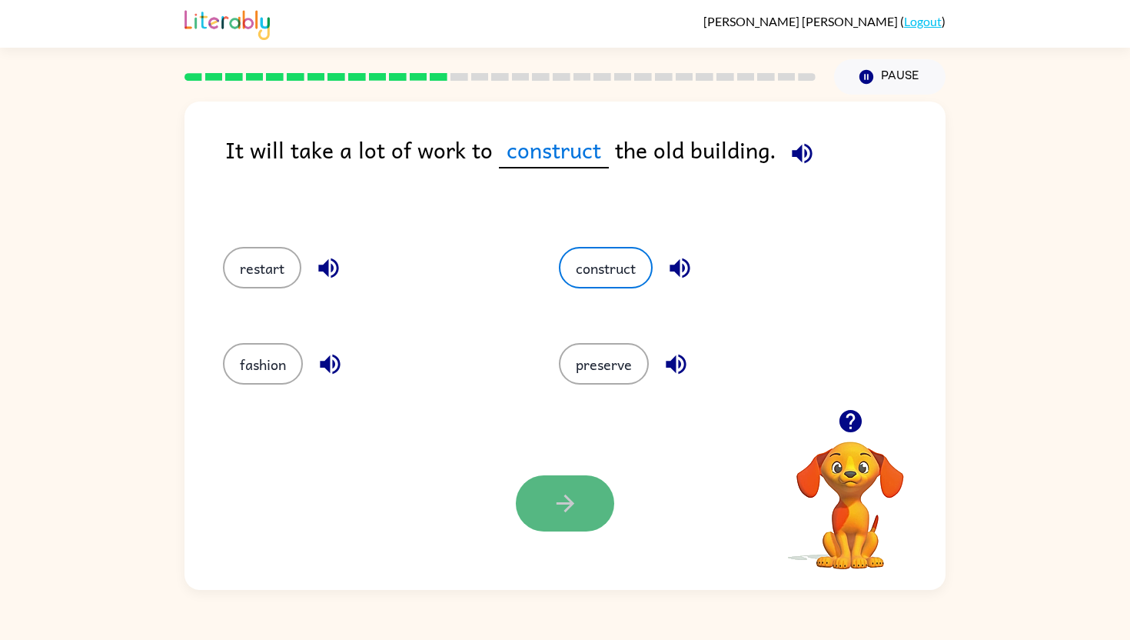
click at [581, 507] on button "button" at bounding box center [565, 503] width 98 height 56
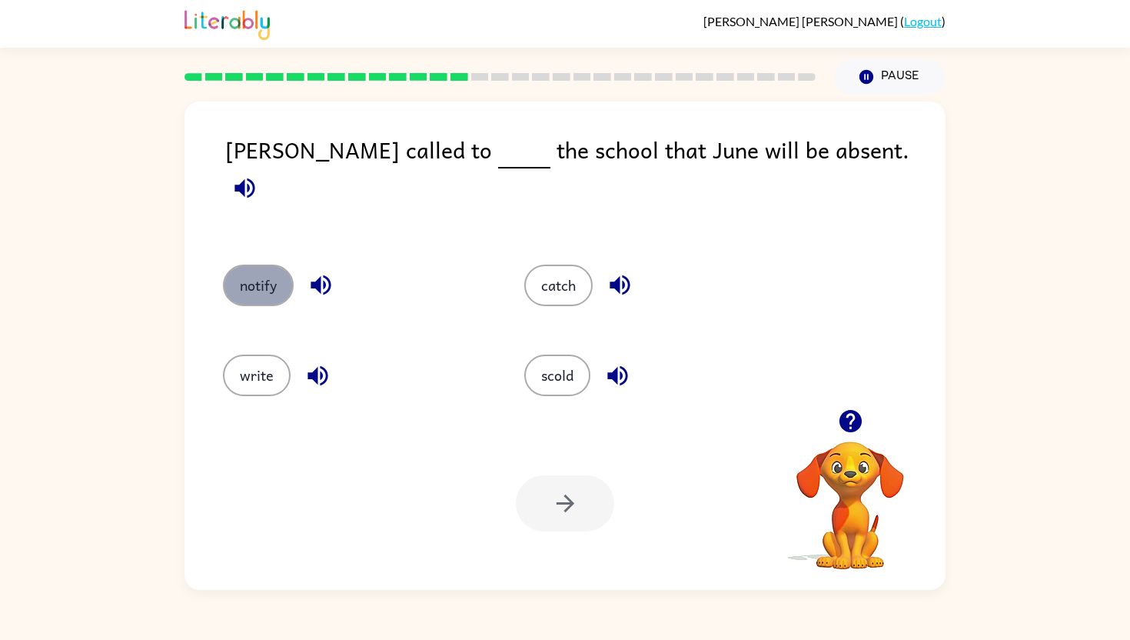
click at [288, 278] on button "notify" at bounding box center [258, 286] width 71 height 42
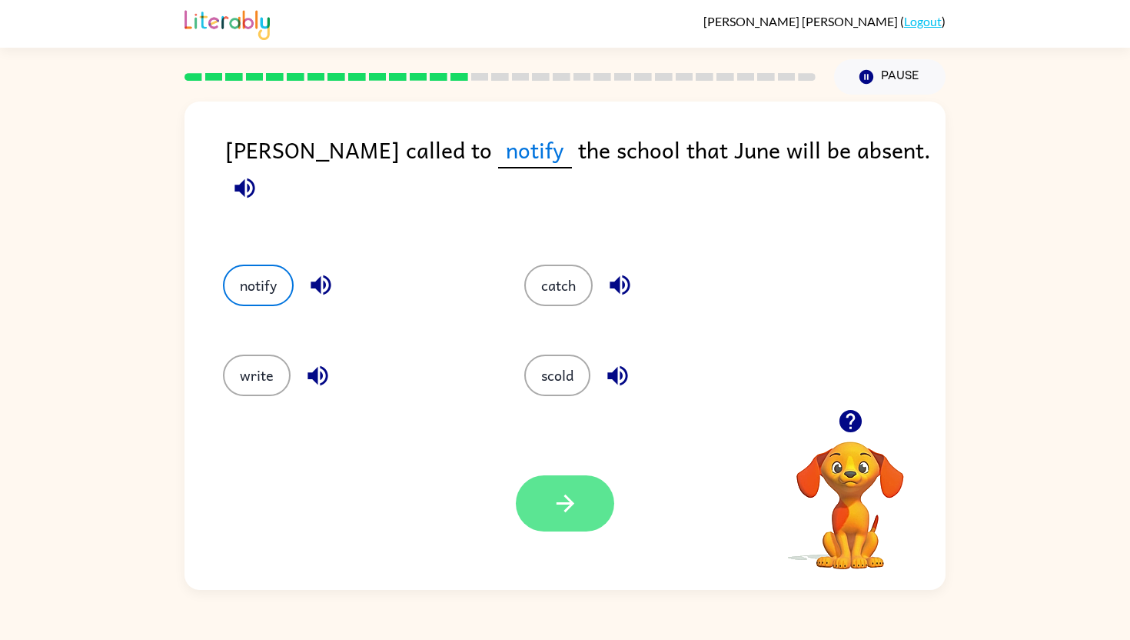
click at [574, 515] on icon "button" at bounding box center [565, 503] width 27 height 27
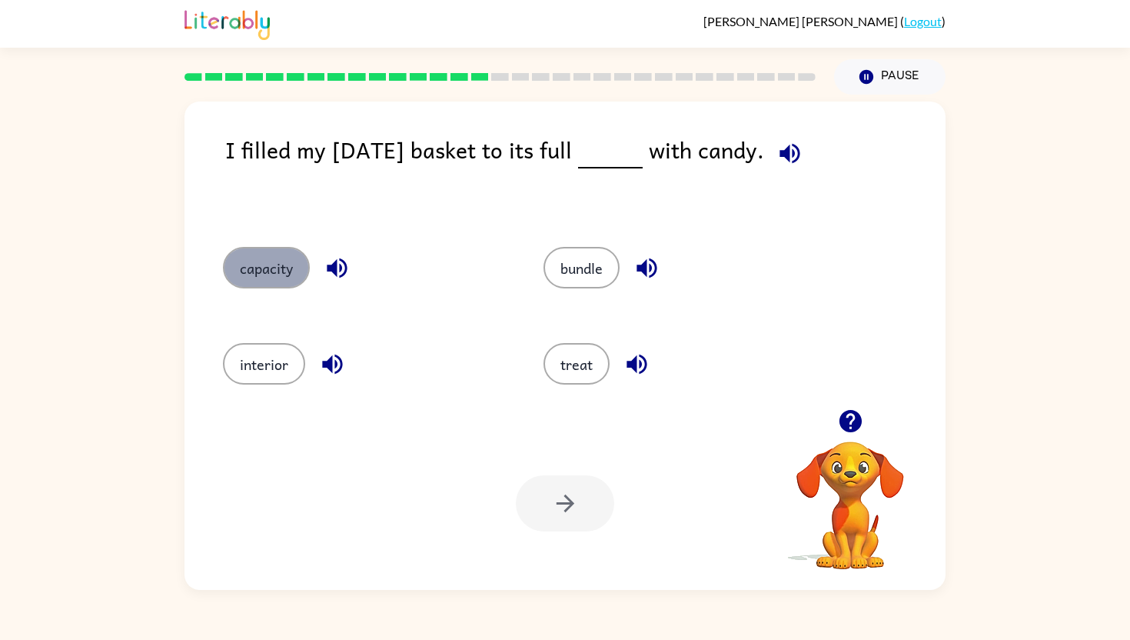
click at [255, 284] on button "capacity" at bounding box center [266, 268] width 87 height 42
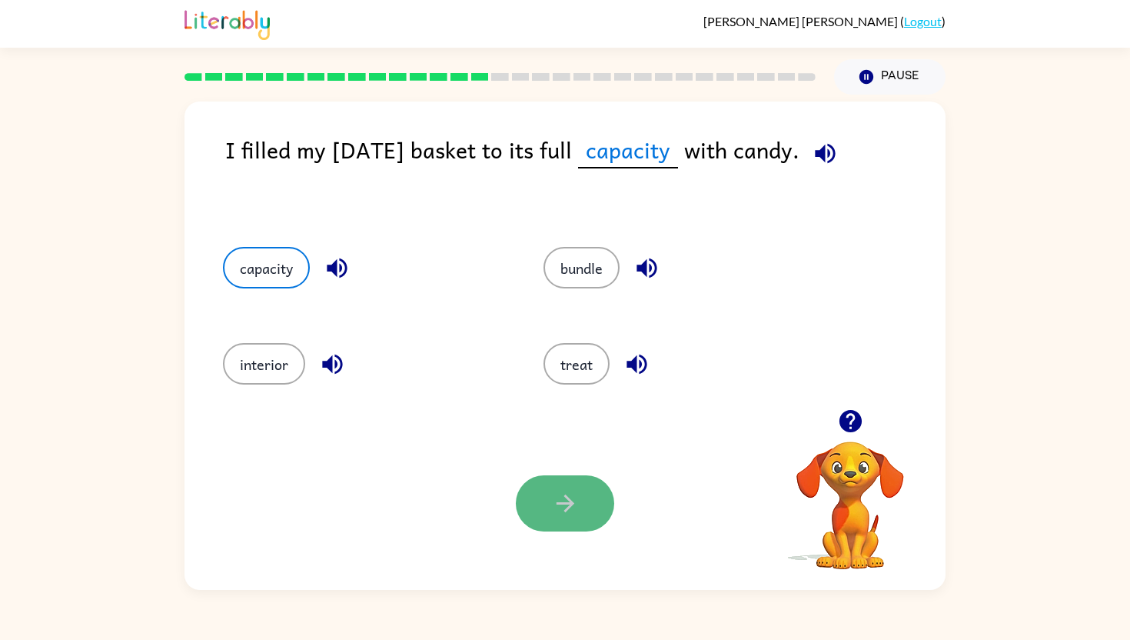
click at [592, 494] on button "button" at bounding box center [565, 503] width 98 height 56
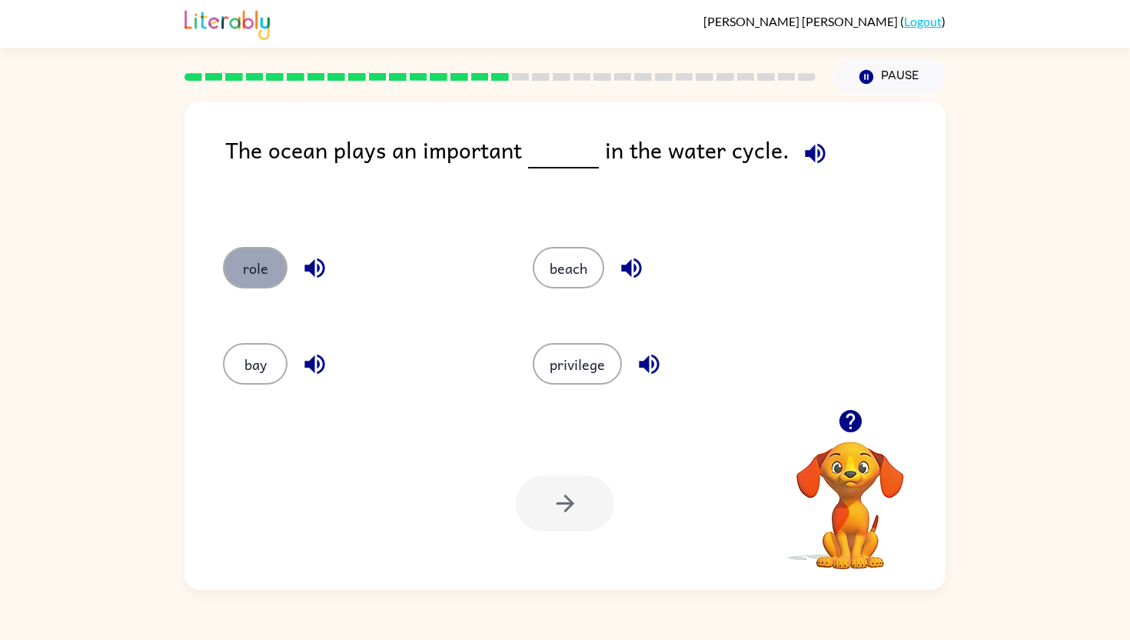
click at [249, 271] on button "role" at bounding box center [255, 268] width 65 height 42
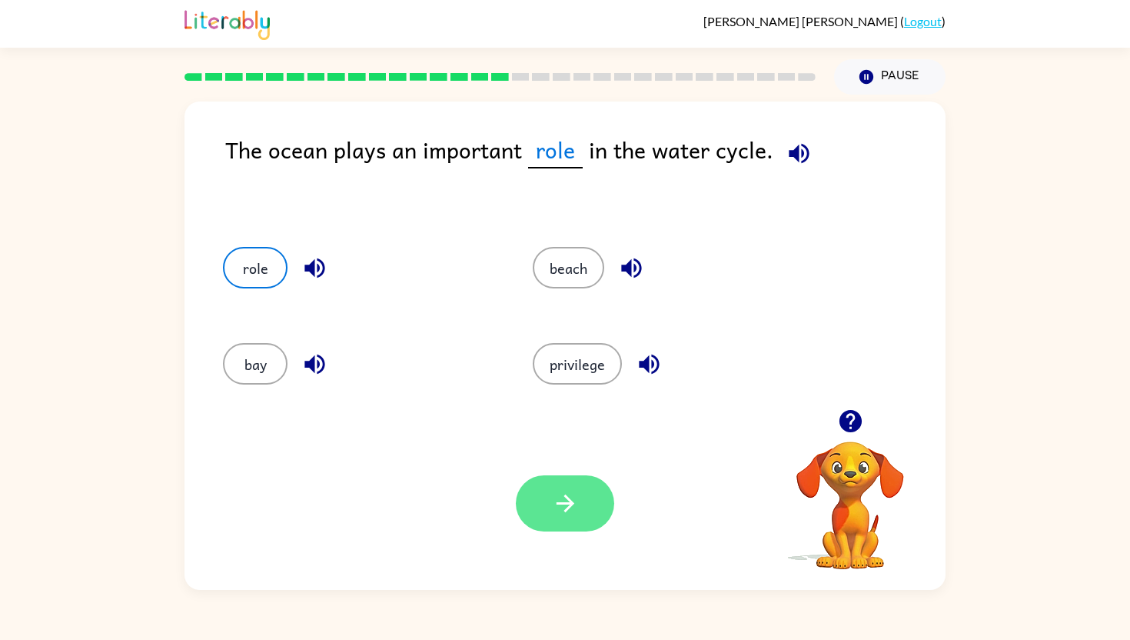
click at [570, 505] on icon "button" at bounding box center [565, 503] width 18 height 18
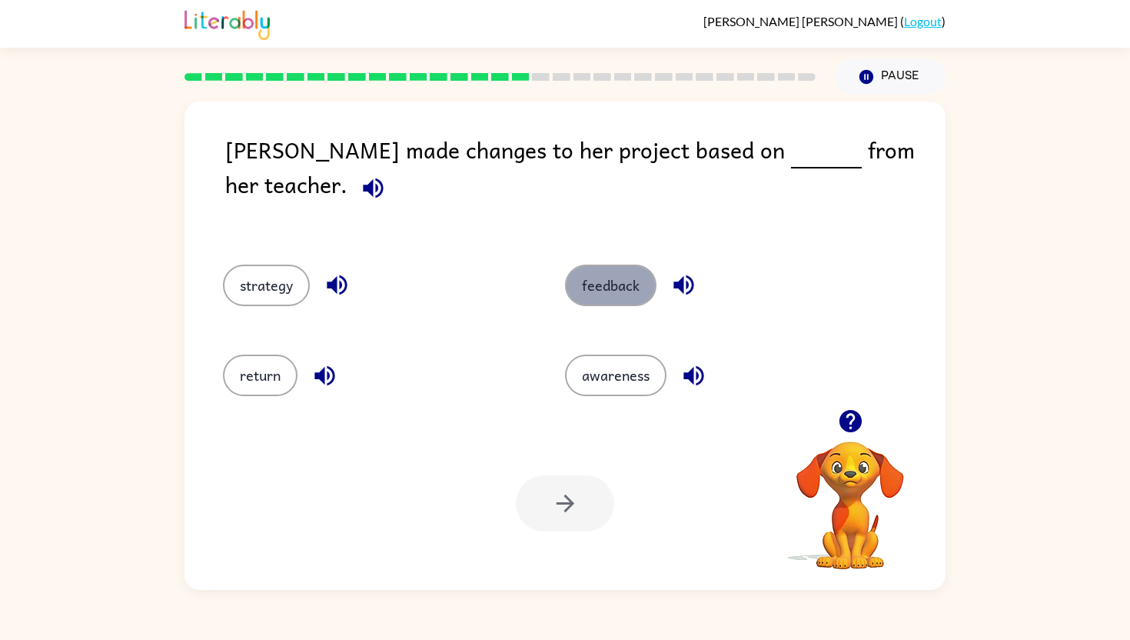
click at [640, 265] on button "feedback" at bounding box center [610, 286] width 91 height 42
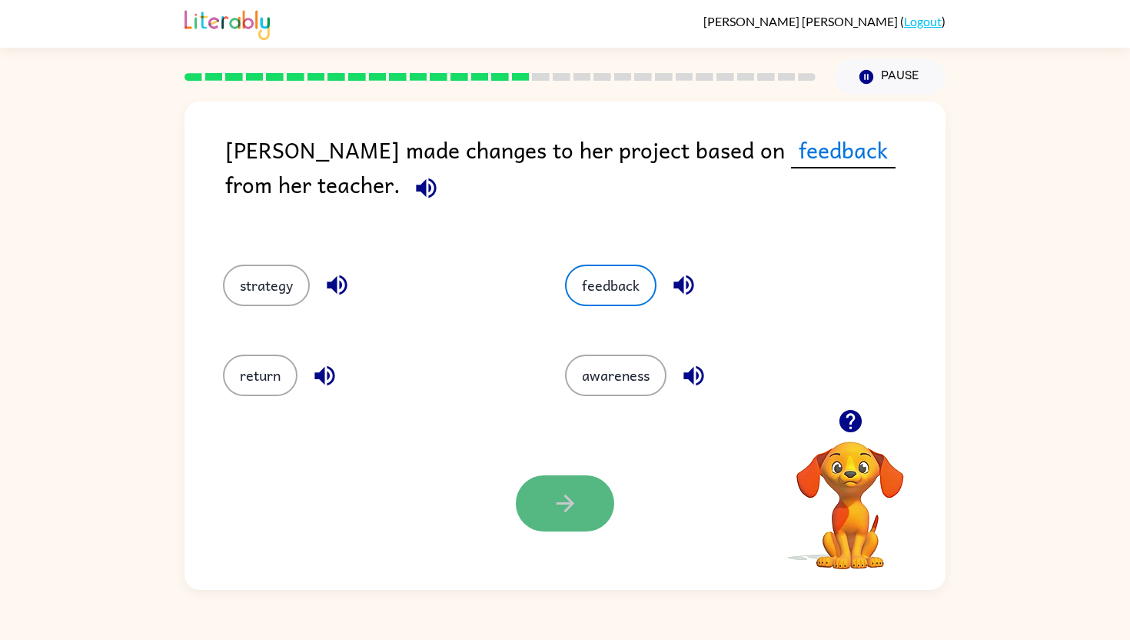
click at [563, 507] on icon "button" at bounding box center [565, 503] width 27 height 27
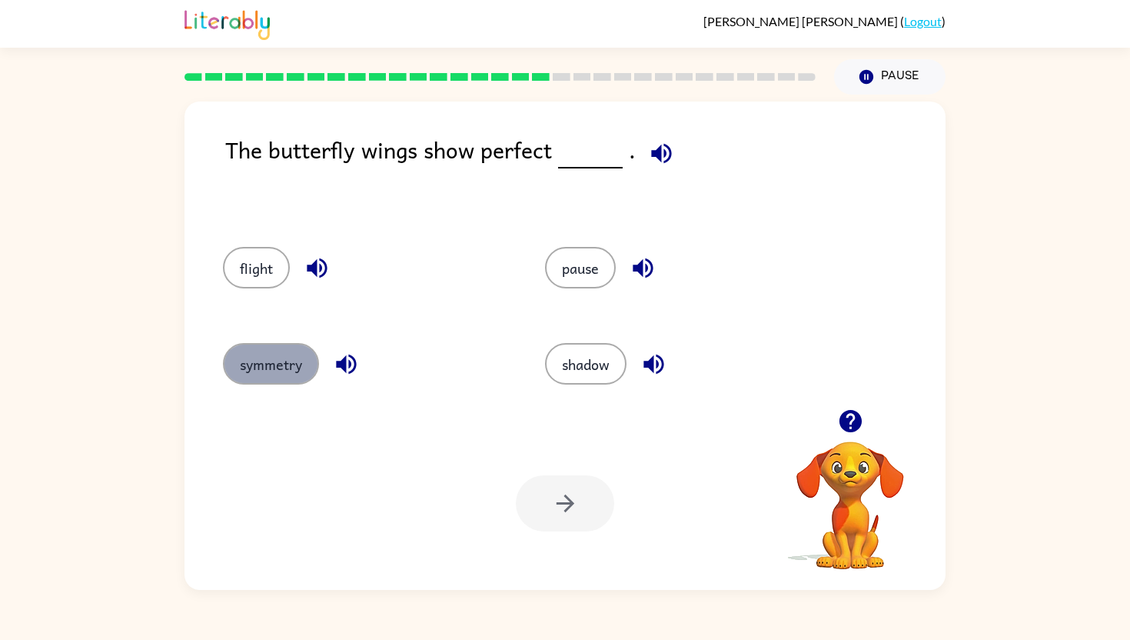
click at [290, 380] on button "symmetry" at bounding box center [271, 364] width 96 height 42
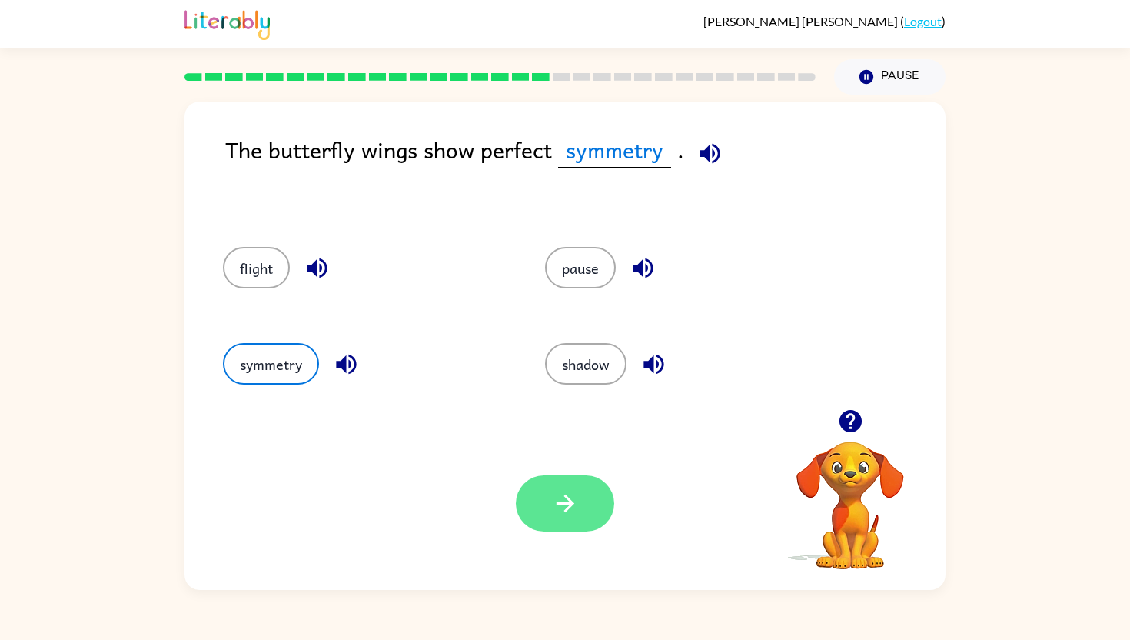
click at [557, 495] on icon "button" at bounding box center [565, 503] width 27 height 27
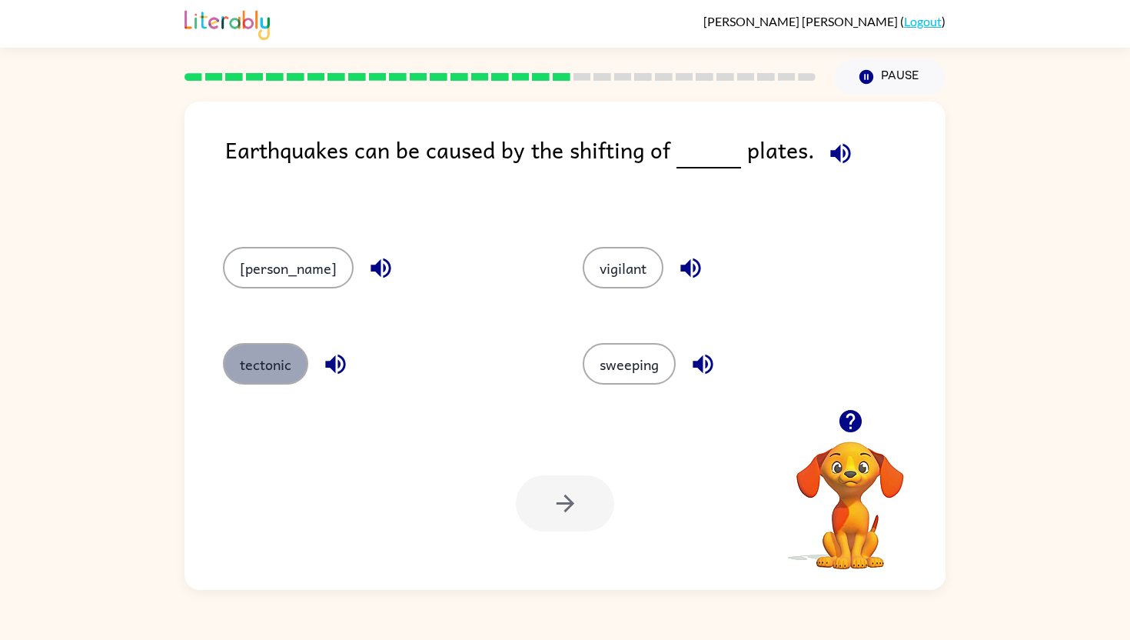
click at [291, 368] on button "tectonic" at bounding box center [265, 364] width 85 height 42
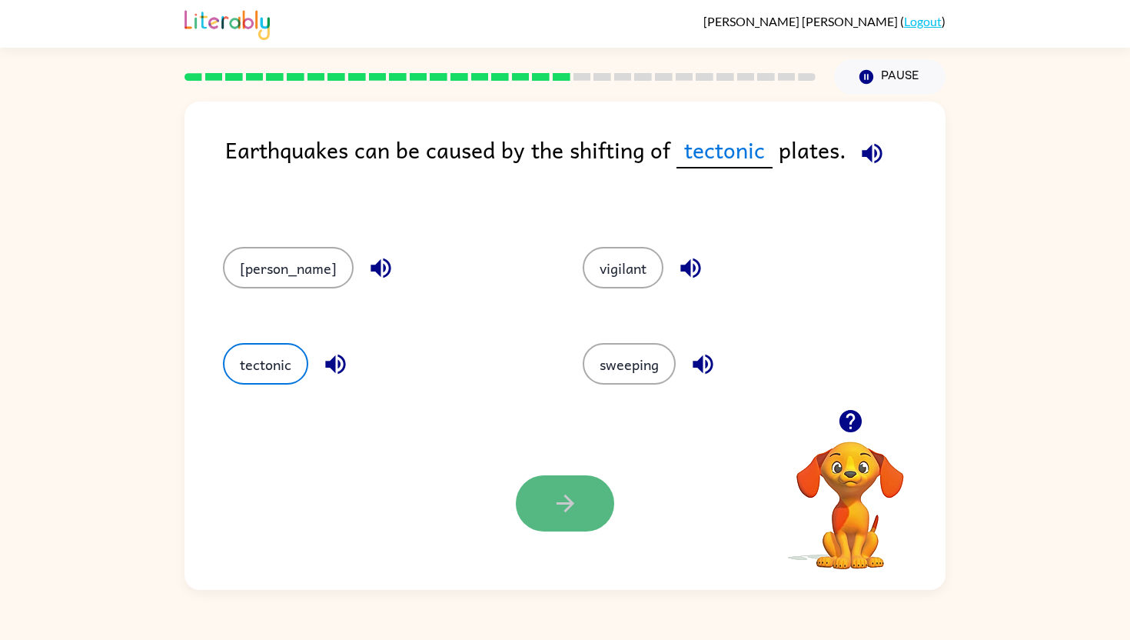
click at [554, 509] on icon "button" at bounding box center [565, 503] width 27 height 27
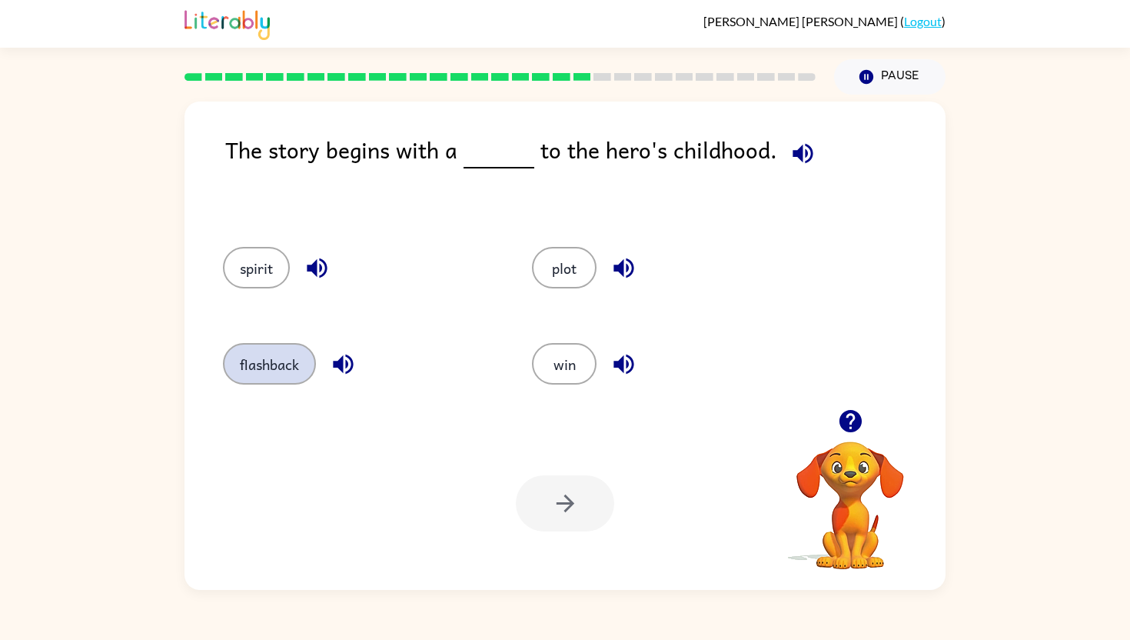
click at [288, 368] on button "flashback" at bounding box center [269, 364] width 93 height 42
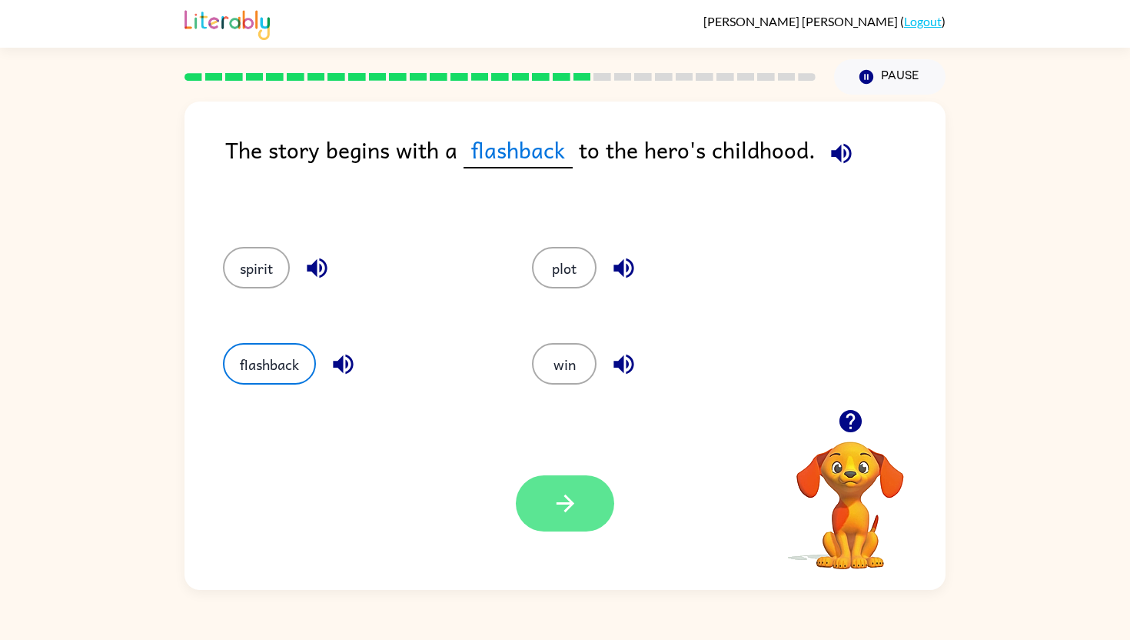
click at [595, 508] on button "button" at bounding box center [565, 503] width 98 height 56
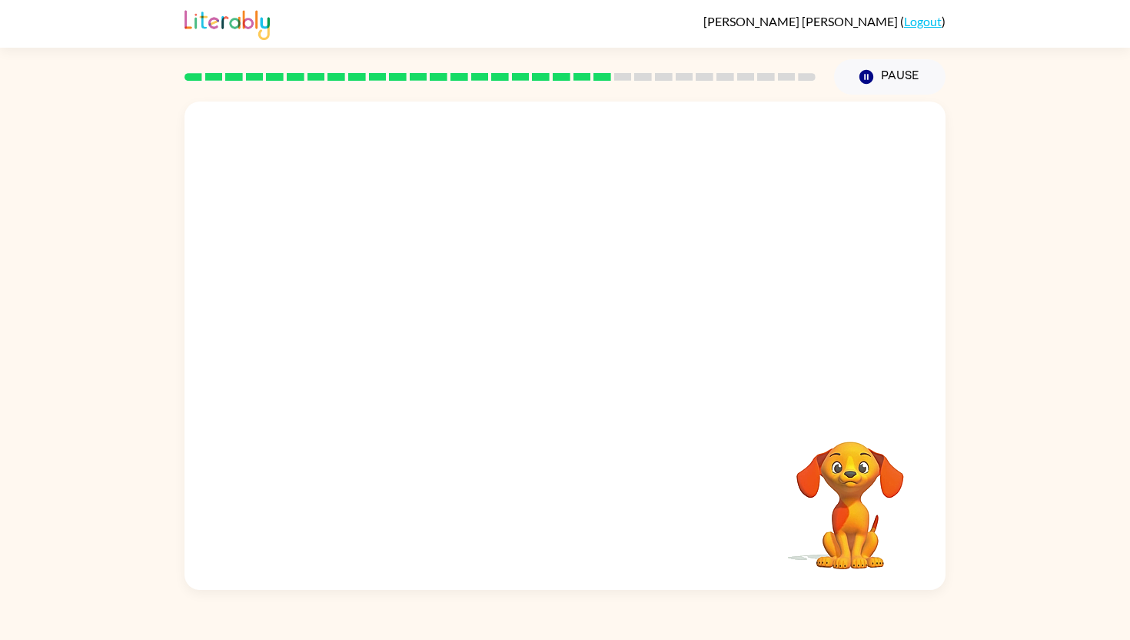
click at [682, 84] on div at bounding box center [500, 77] width 650 height 54
click at [576, 352] on icon "button" at bounding box center [565, 353] width 27 height 27
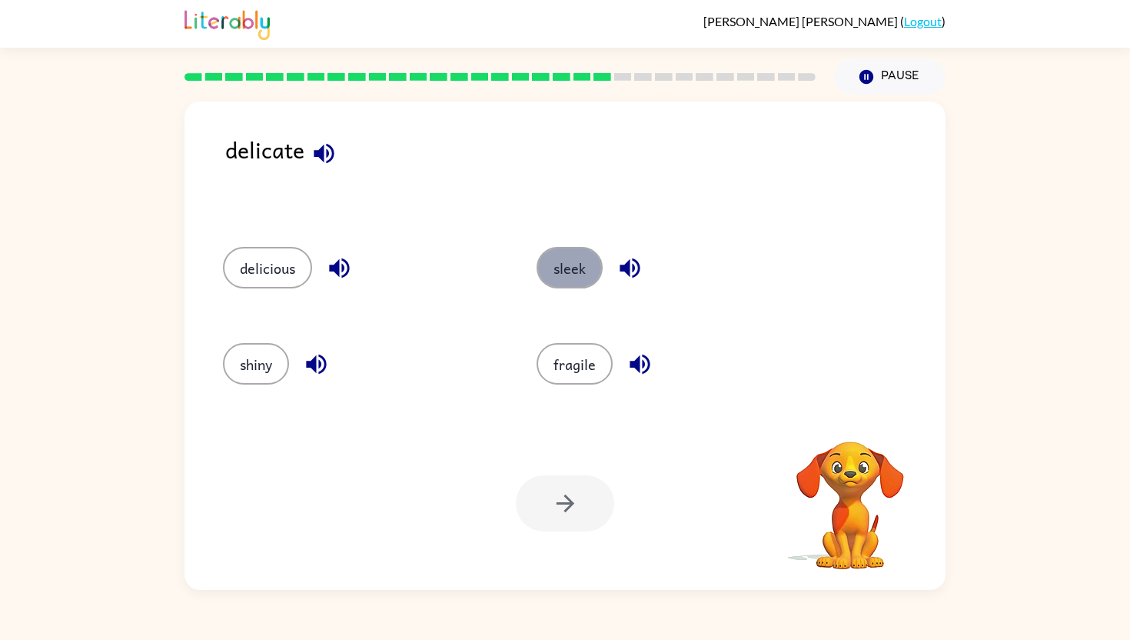
click at [574, 269] on button "sleek" at bounding box center [570, 268] width 66 height 42
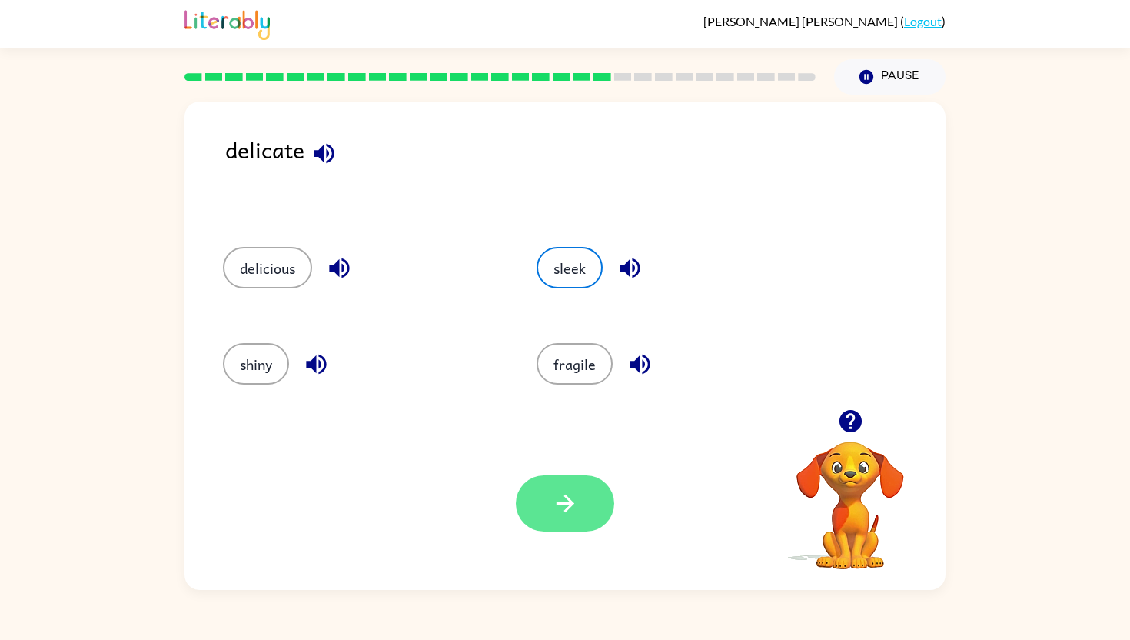
click at [568, 515] on icon "button" at bounding box center [565, 503] width 27 height 27
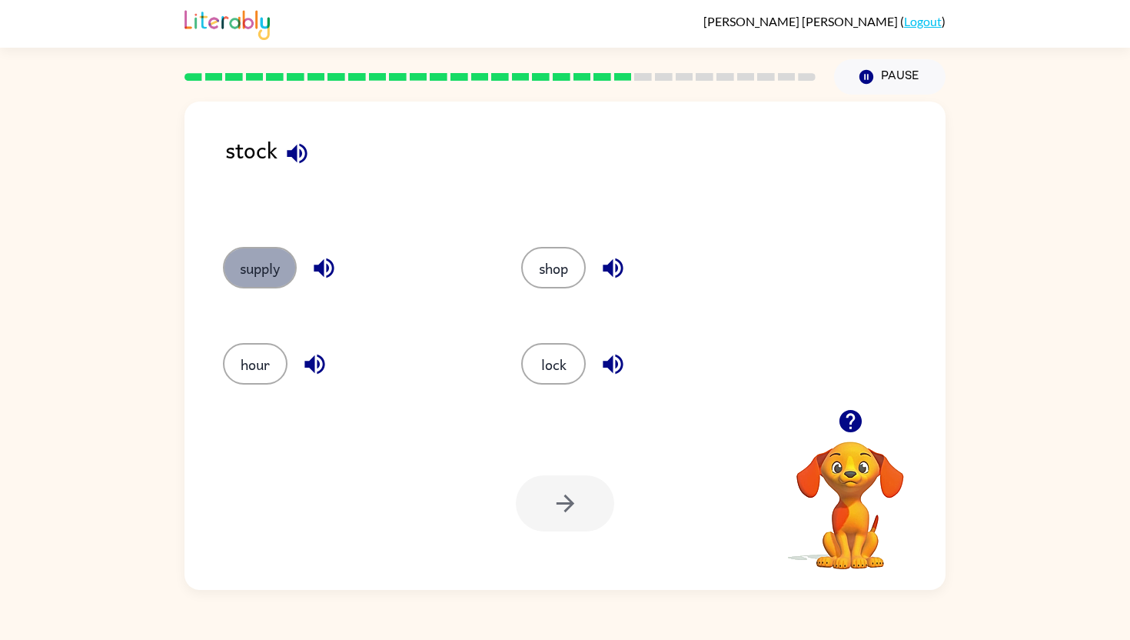
click at [276, 247] on button "supply" at bounding box center [260, 268] width 74 height 42
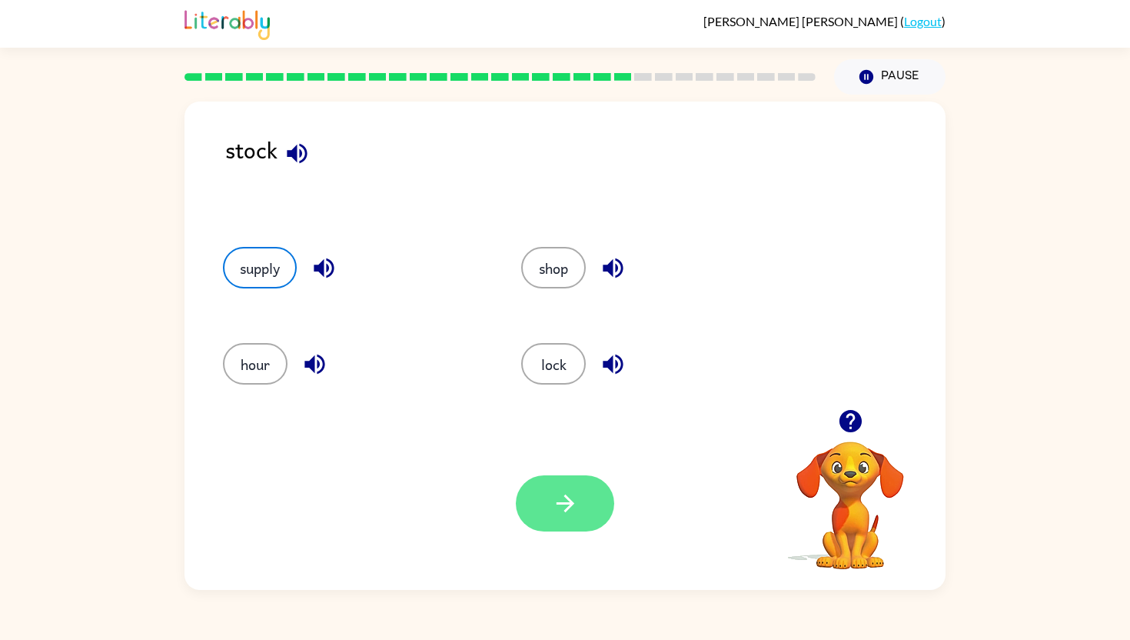
click at [574, 500] on icon "button" at bounding box center [565, 503] width 27 height 27
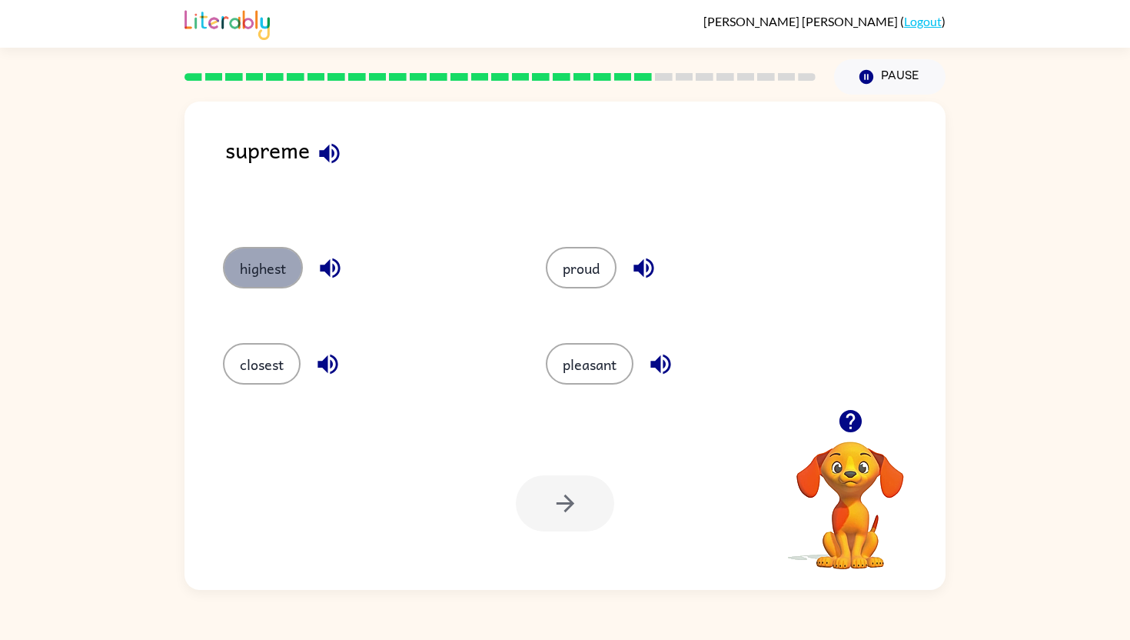
click at [270, 261] on button "highest" at bounding box center [263, 268] width 80 height 42
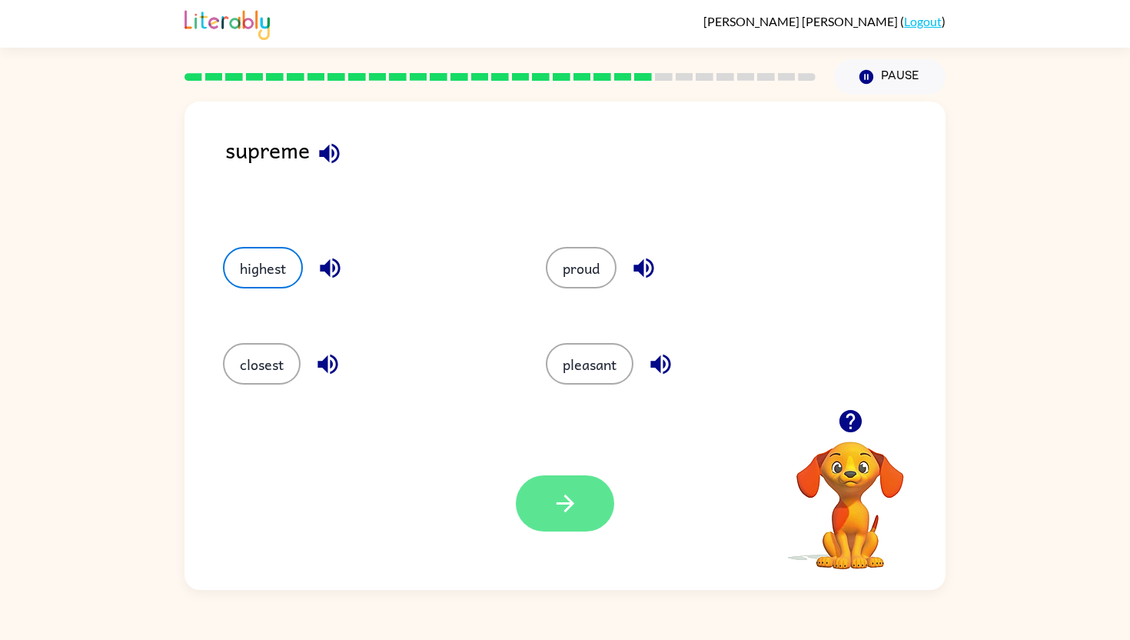
click at [571, 506] on icon "button" at bounding box center [565, 503] width 18 height 18
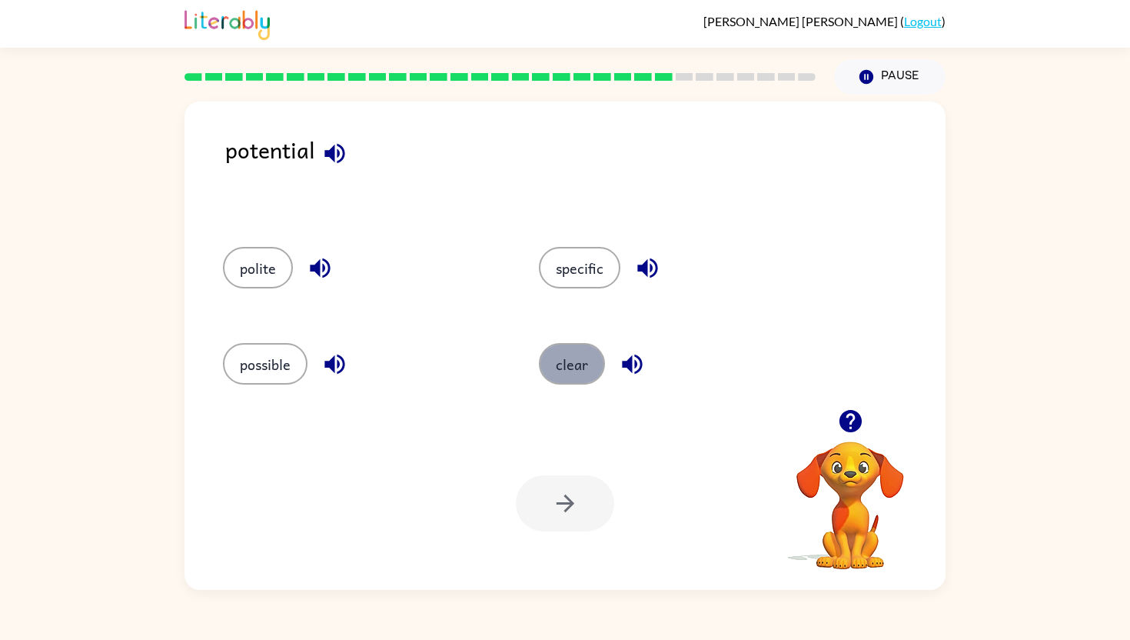
click at [596, 374] on button "clear" at bounding box center [572, 364] width 66 height 42
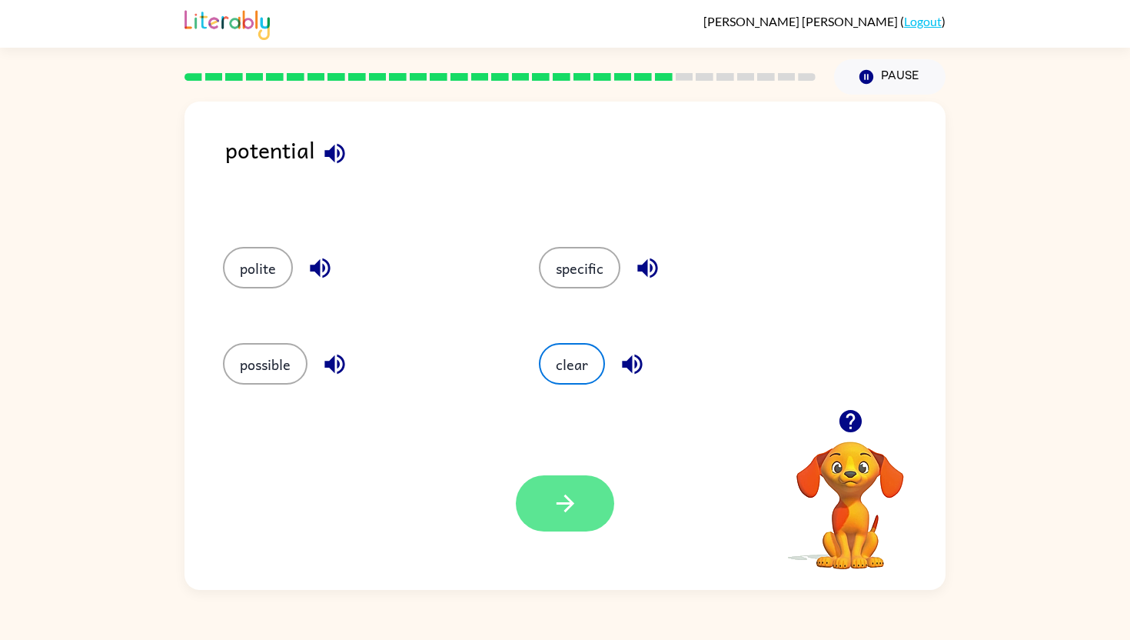
click at [561, 516] on icon "button" at bounding box center [565, 503] width 27 height 27
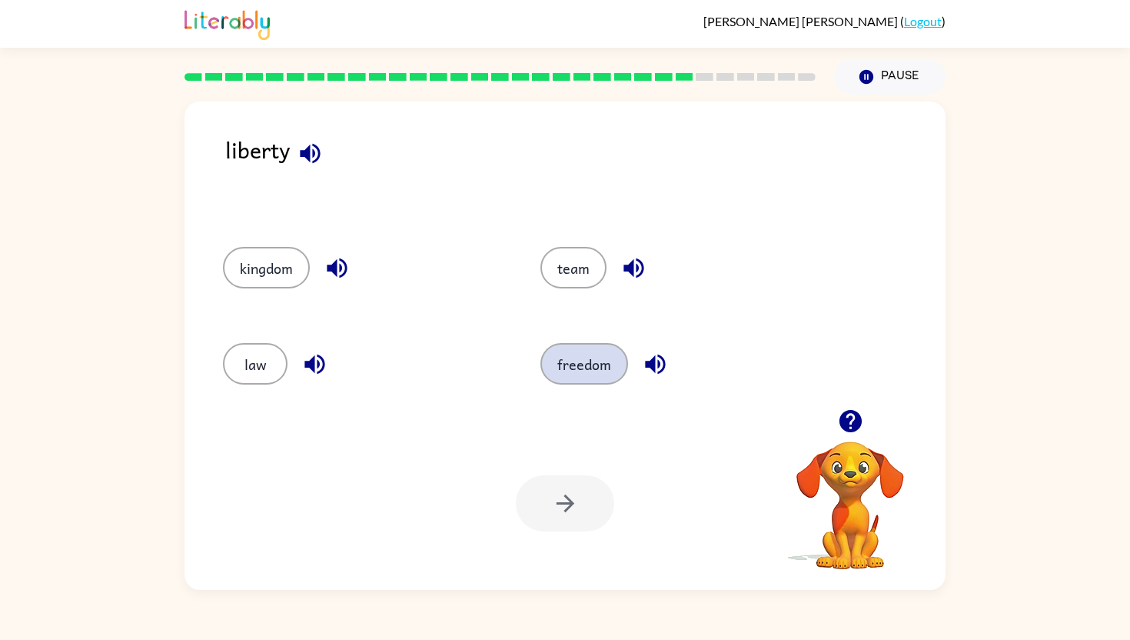
click at [577, 350] on button "freedom" at bounding box center [585, 364] width 88 height 42
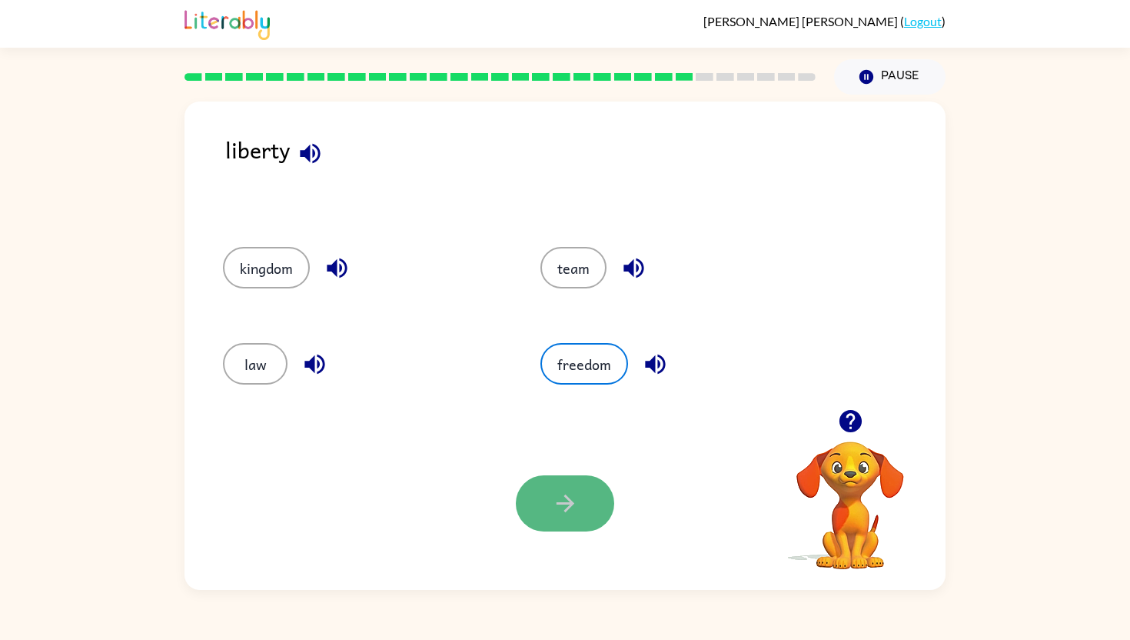
click at [567, 491] on icon "button" at bounding box center [565, 503] width 27 height 27
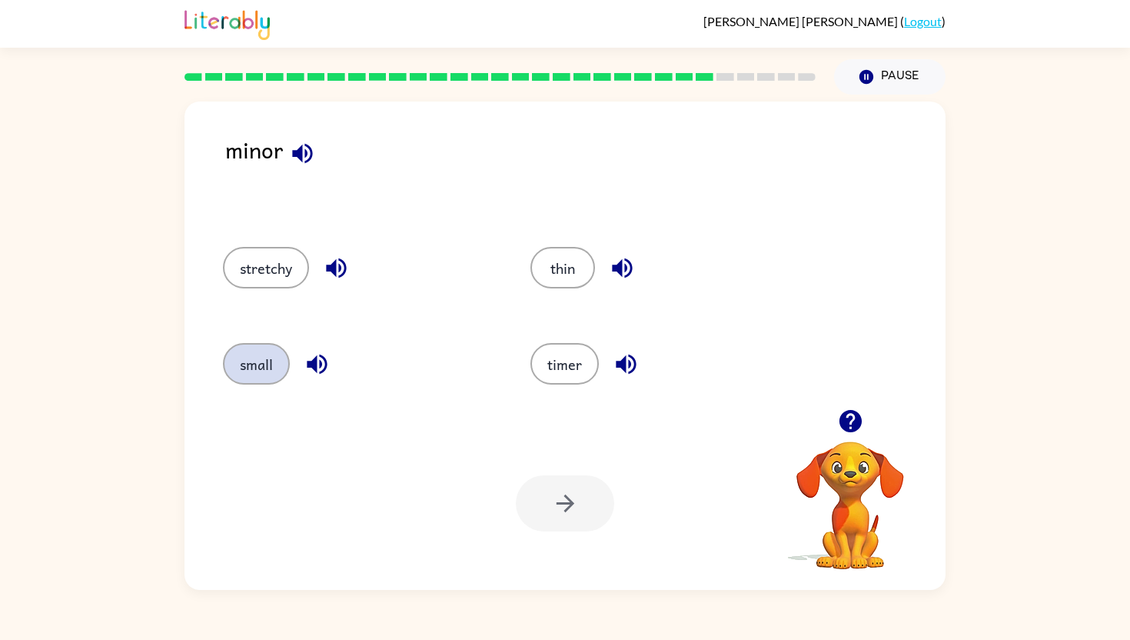
click at [255, 351] on button "small" at bounding box center [256, 364] width 67 height 42
click at [584, 492] on button "button" at bounding box center [565, 503] width 98 height 56
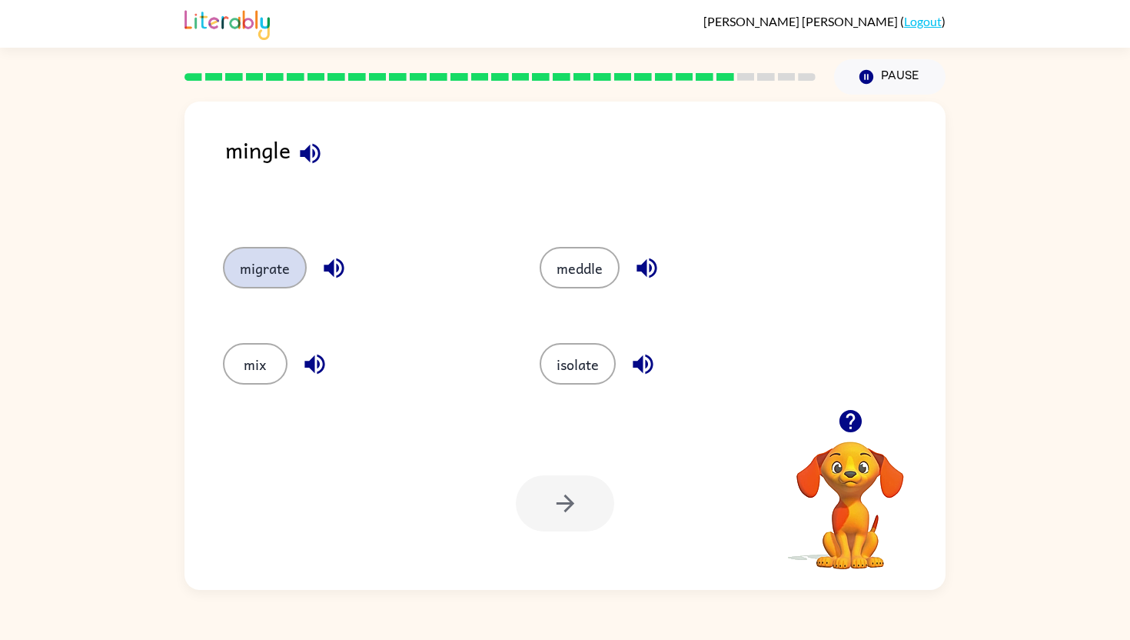
click at [283, 260] on button "migrate" at bounding box center [265, 268] width 84 height 42
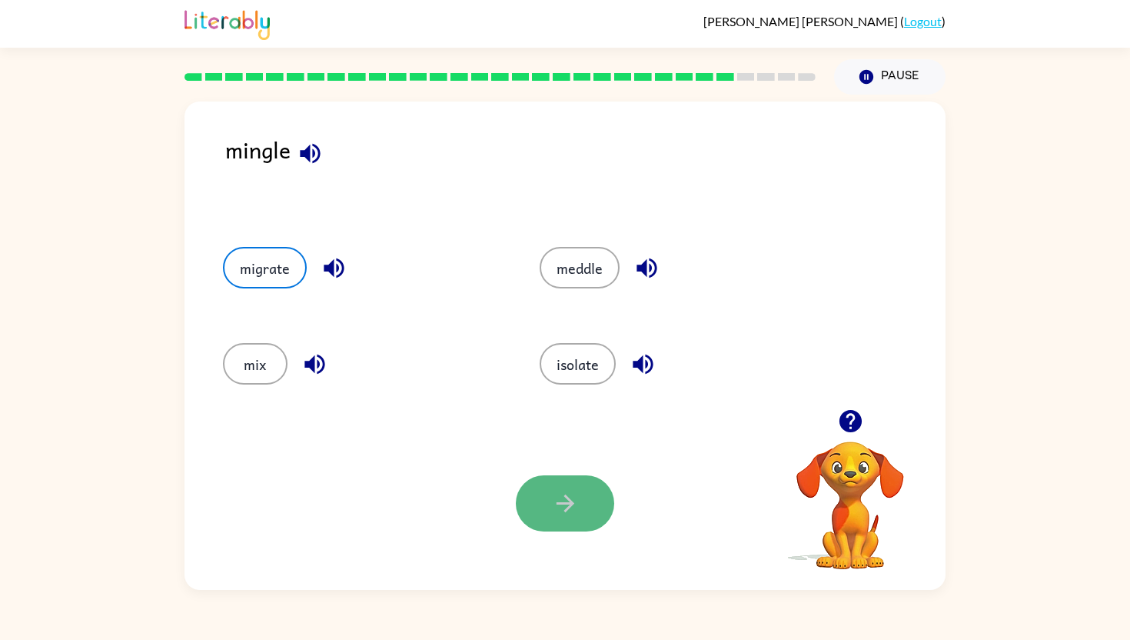
click at [578, 507] on icon "button" at bounding box center [565, 503] width 27 height 27
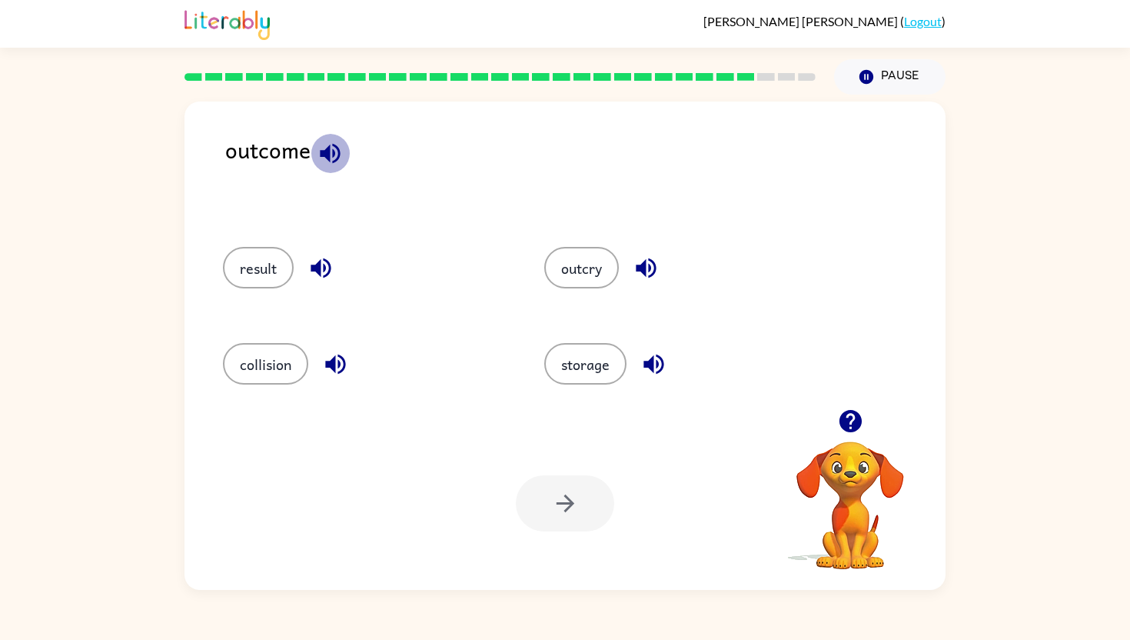
click at [342, 142] on icon "button" at bounding box center [330, 153] width 27 height 27
click at [276, 284] on button "result" at bounding box center [258, 268] width 71 height 42
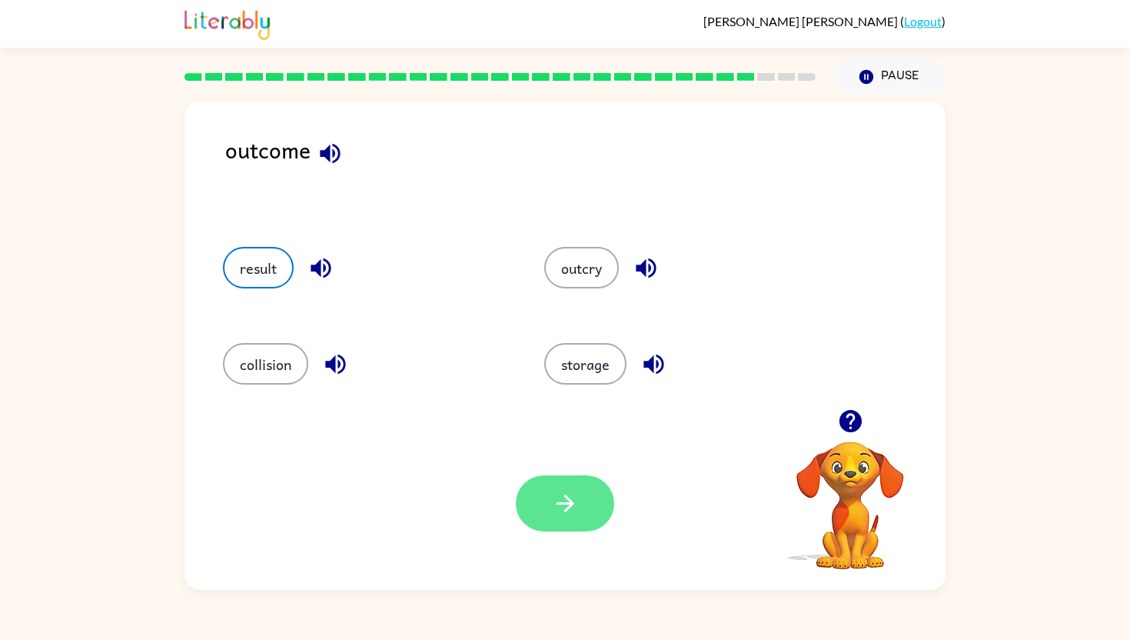
click at [593, 508] on button "button" at bounding box center [565, 503] width 98 height 56
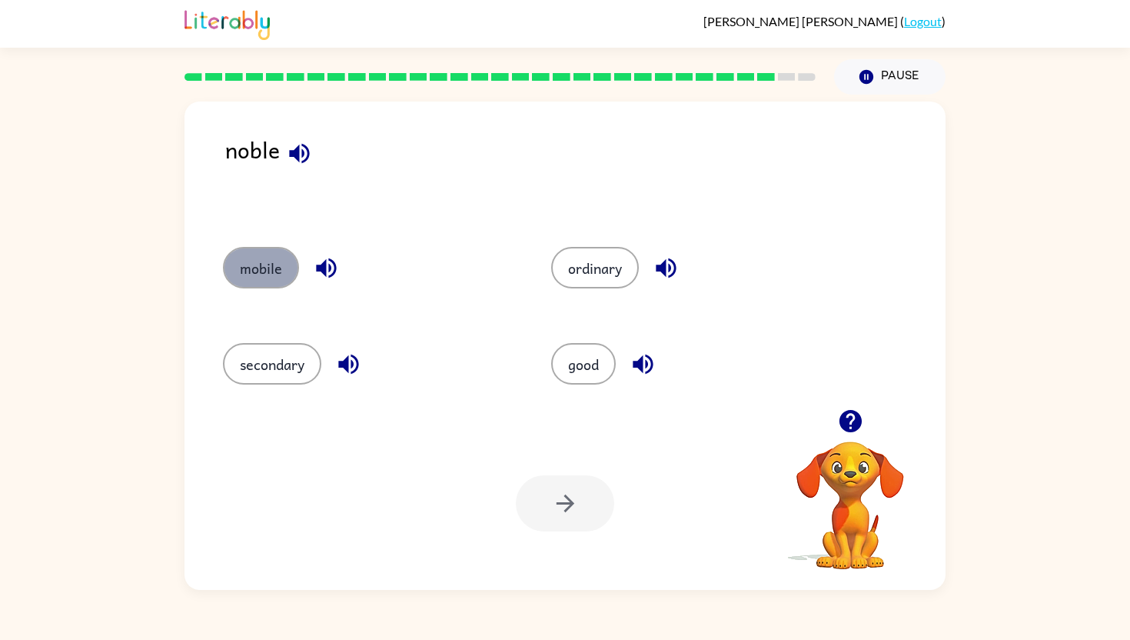
click at [253, 284] on button "mobile" at bounding box center [261, 268] width 76 height 42
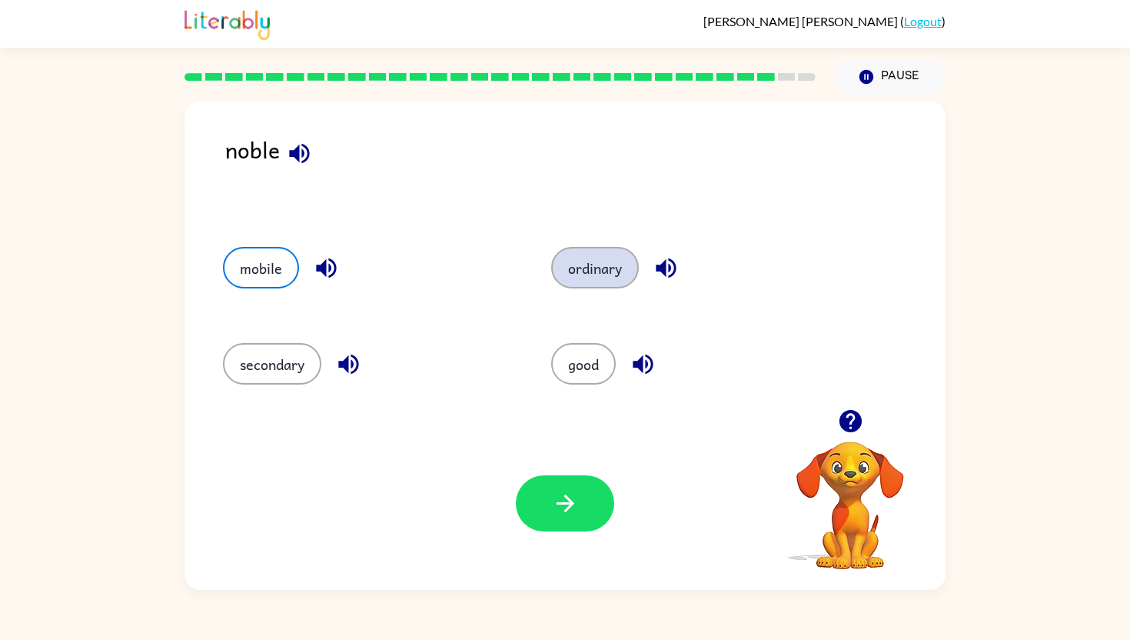
click at [618, 274] on button "ordinary" at bounding box center [595, 268] width 88 height 42
click at [289, 375] on button "secondary" at bounding box center [272, 364] width 98 height 42
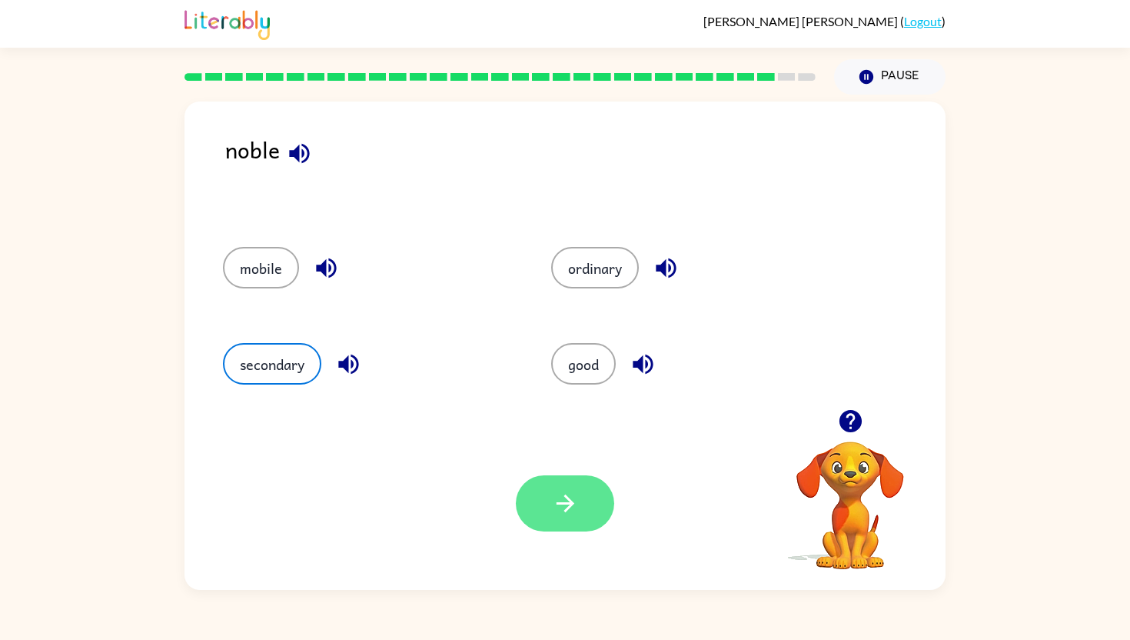
click at [591, 499] on button "button" at bounding box center [565, 503] width 98 height 56
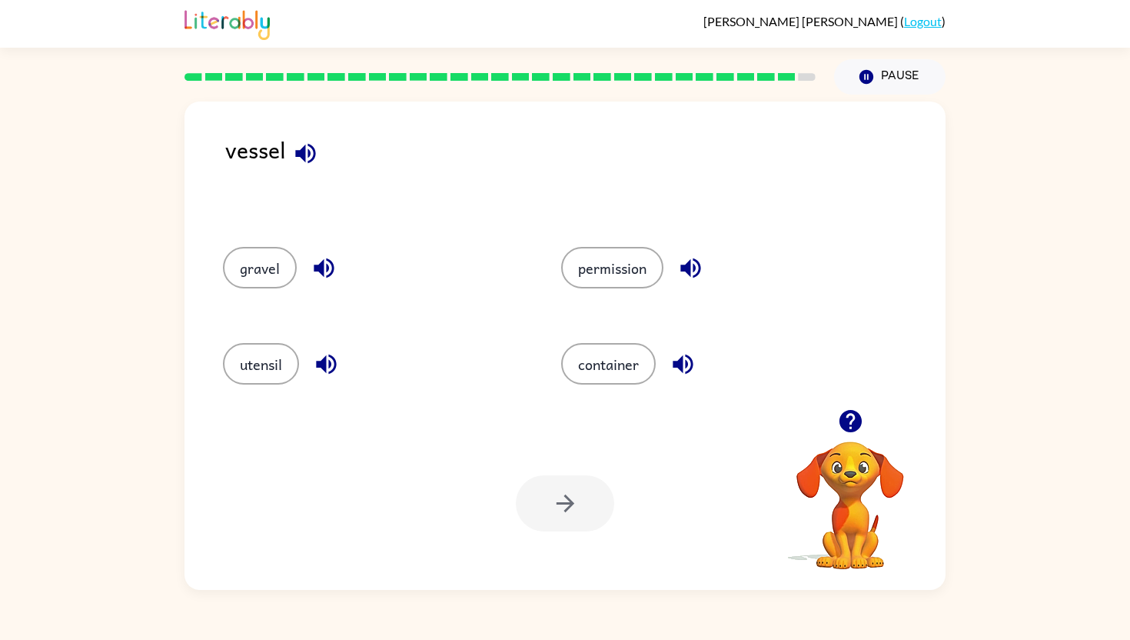
click at [319, 160] on button "button" at bounding box center [305, 153] width 39 height 39
click at [611, 273] on button "permission" at bounding box center [612, 268] width 102 height 42
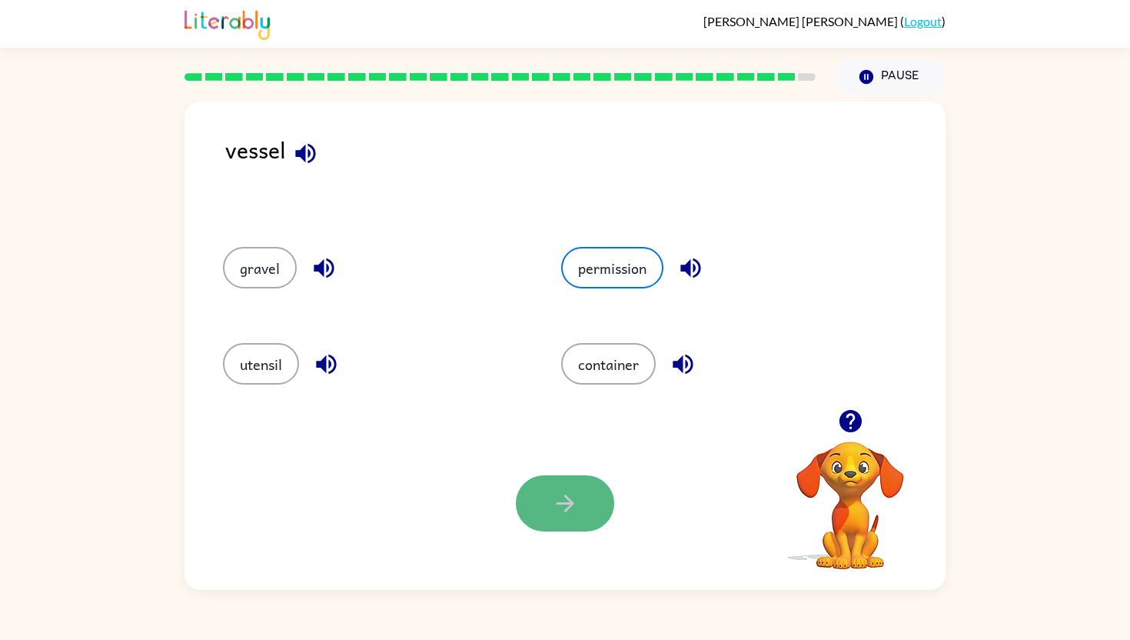
click at [575, 492] on icon "button" at bounding box center [565, 503] width 27 height 27
